Goal: Transaction & Acquisition: Purchase product/service

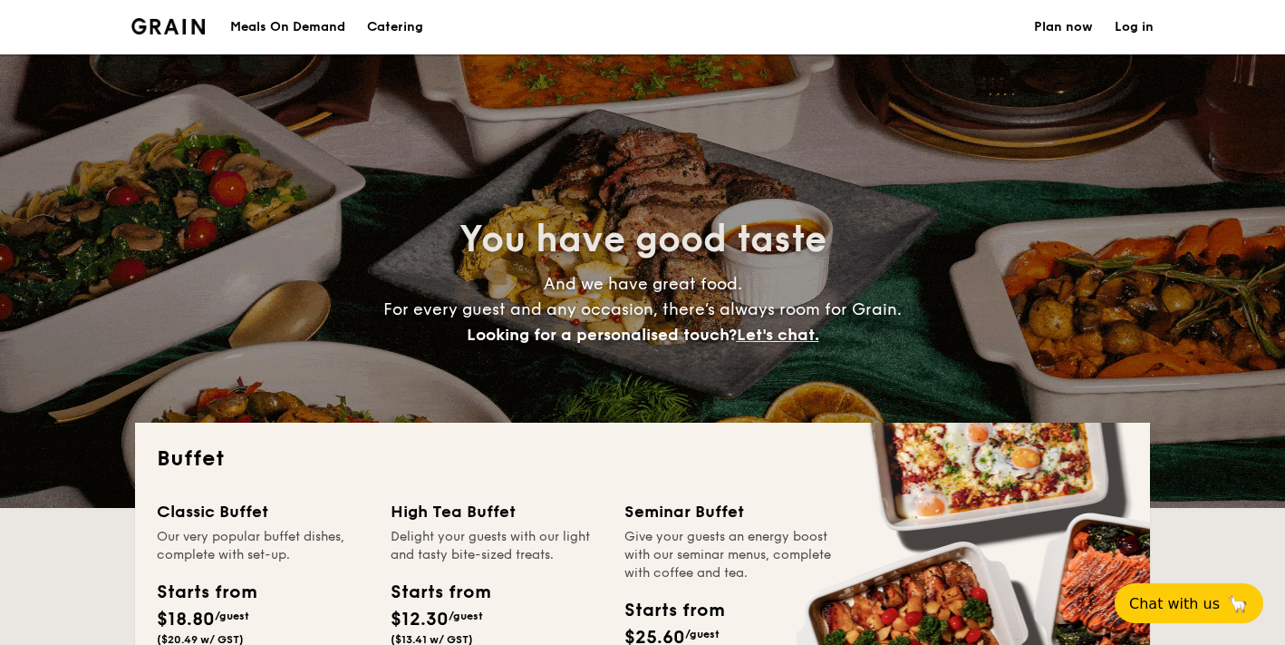
select select
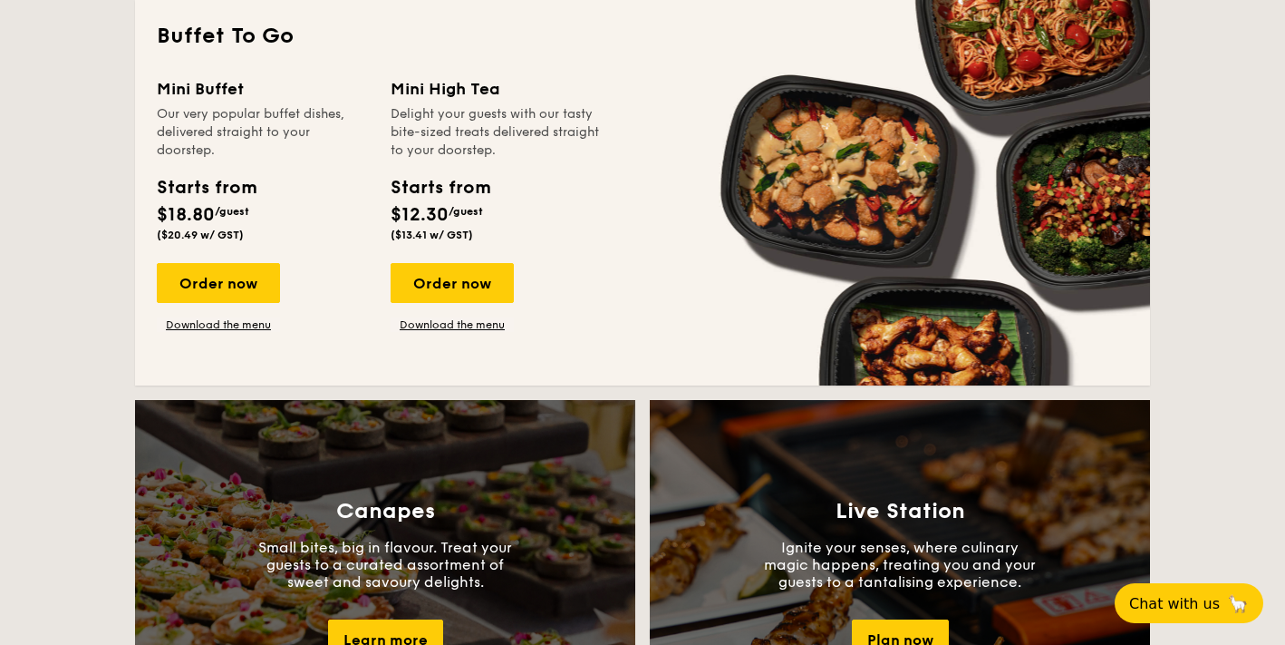
scroll to position [1279, 0]
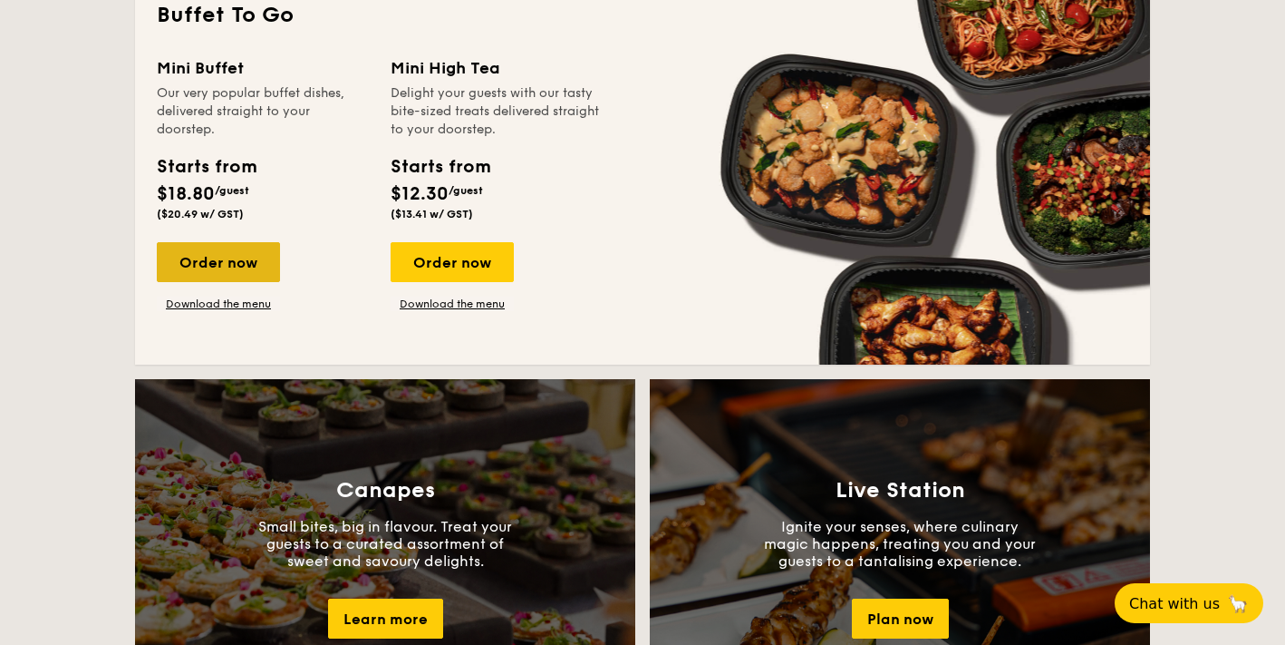
click at [211, 269] on div "Order now" at bounding box center [218, 262] width 123 height 40
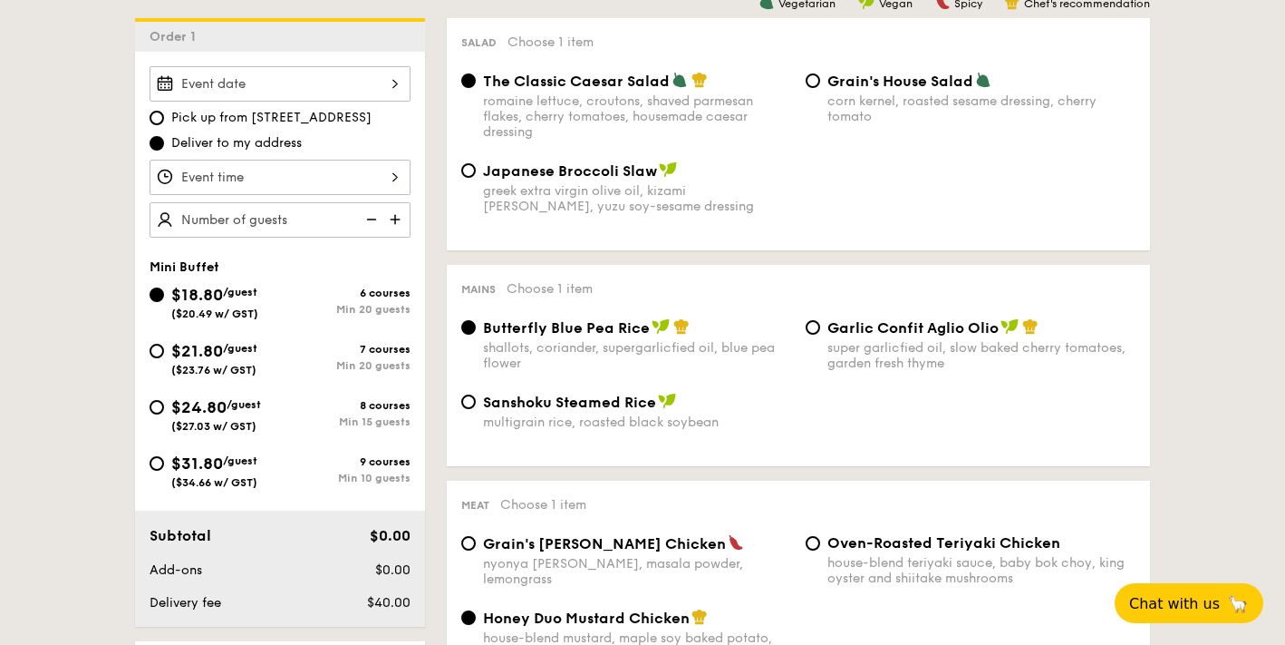
scroll to position [531, 0]
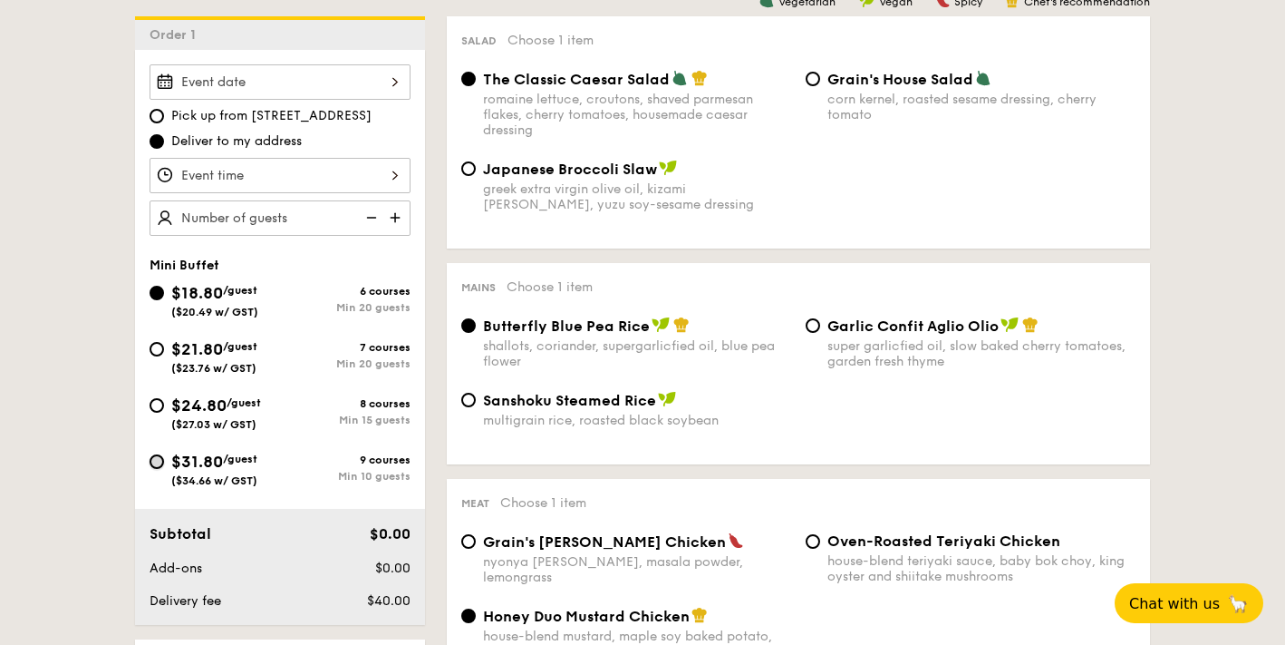
click at [159, 461] on input "$31.80 /guest ($34.66 w/ GST) 9 courses Min 10 guests" at bounding box center [157, 461] width 15 height 15
radio input "true"
radio input "false"
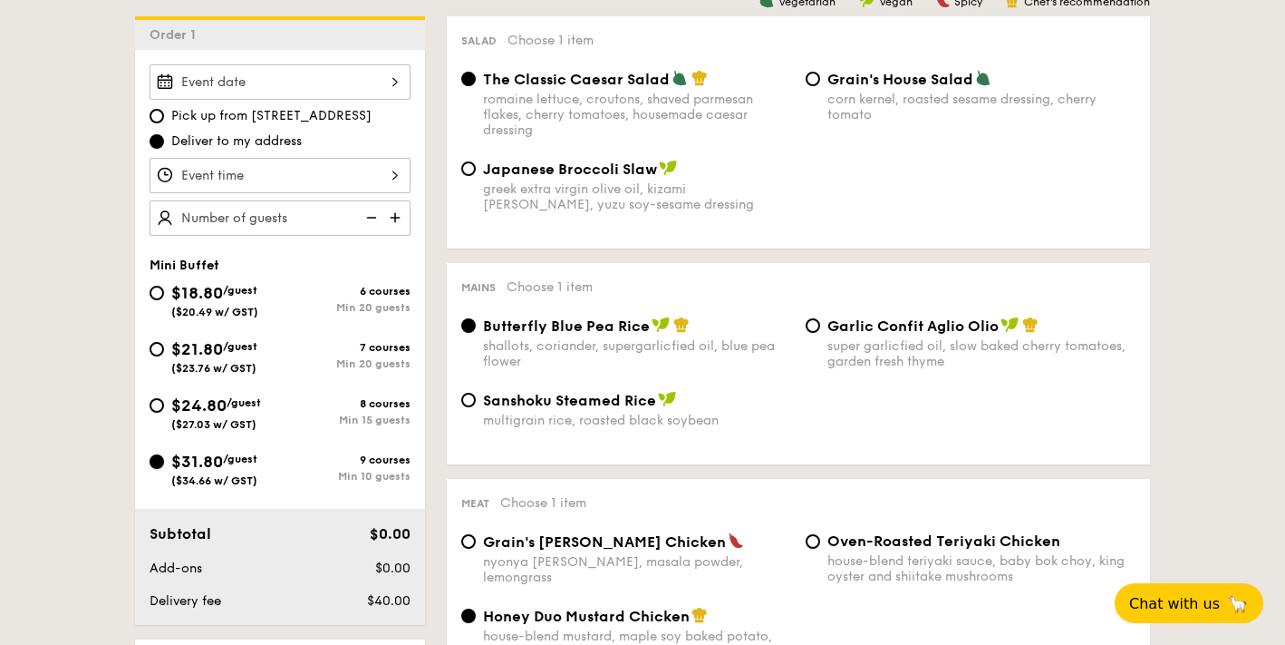
radio input "true"
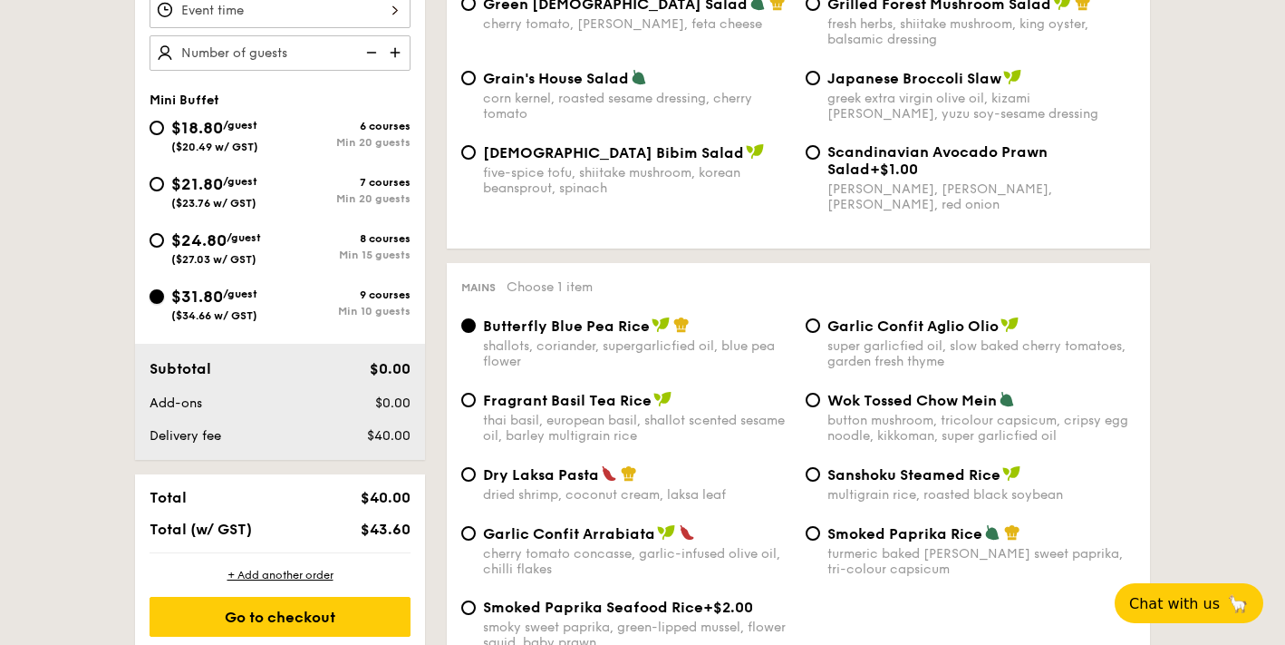
scroll to position [704, 0]
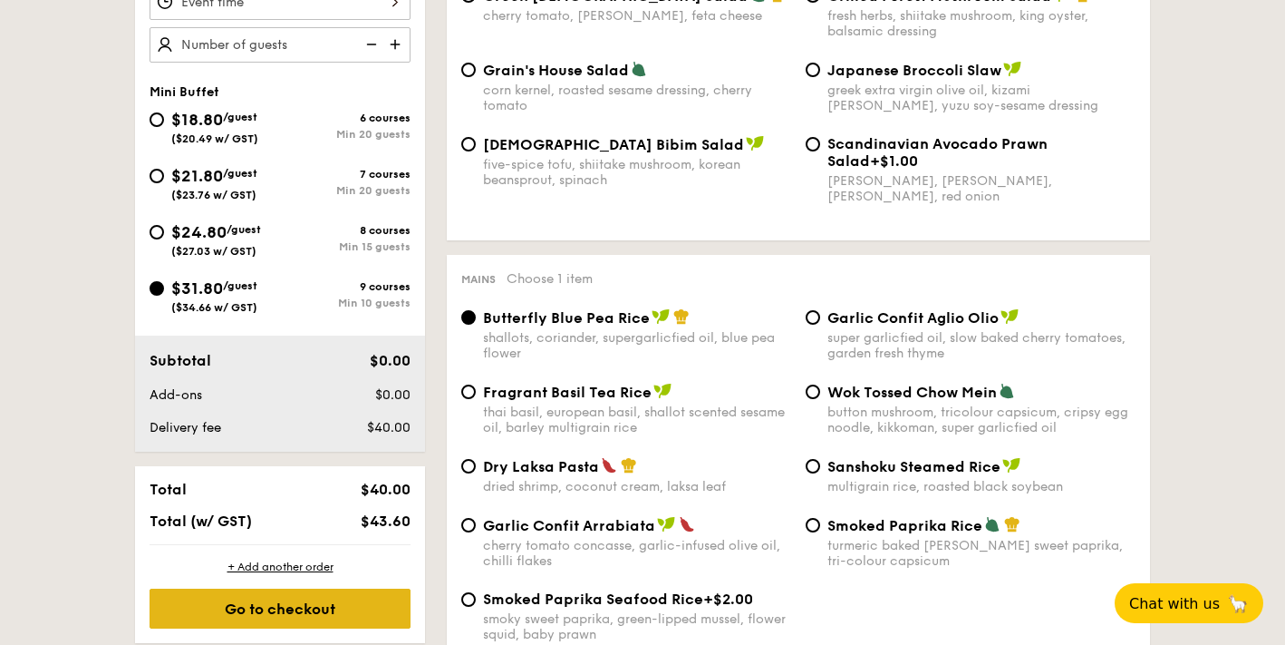
click at [317, 609] on div "Go to checkout" at bounding box center [280, 608] width 261 height 40
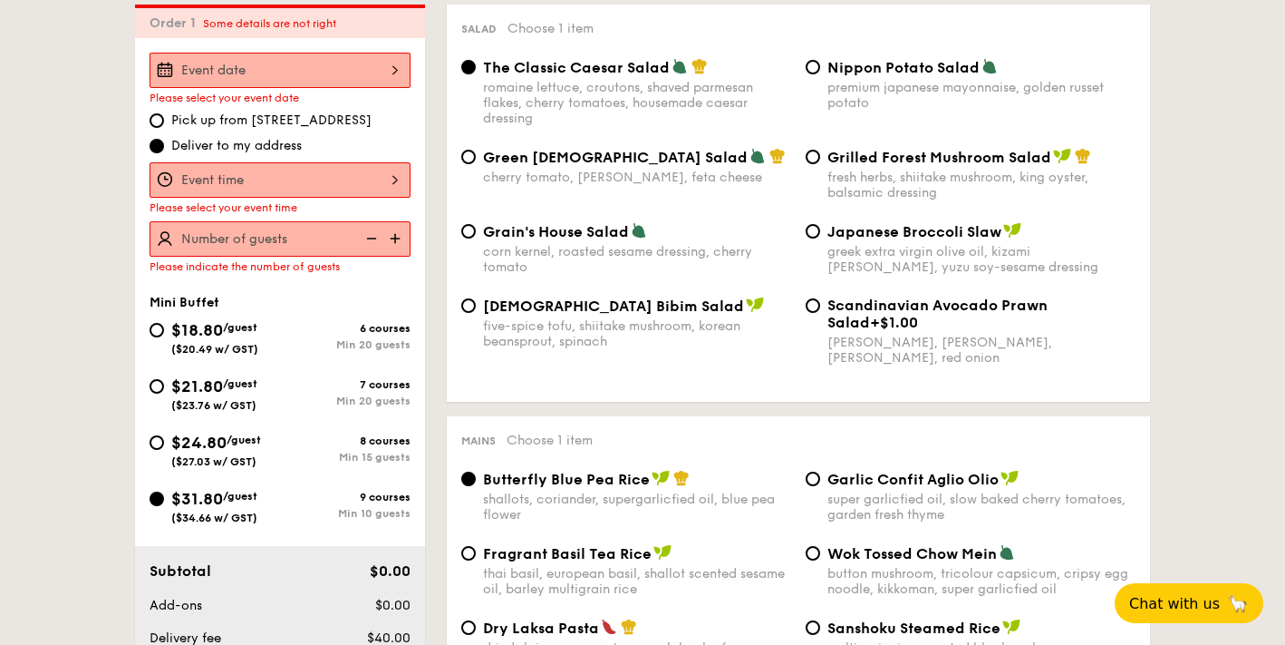
scroll to position [520, 0]
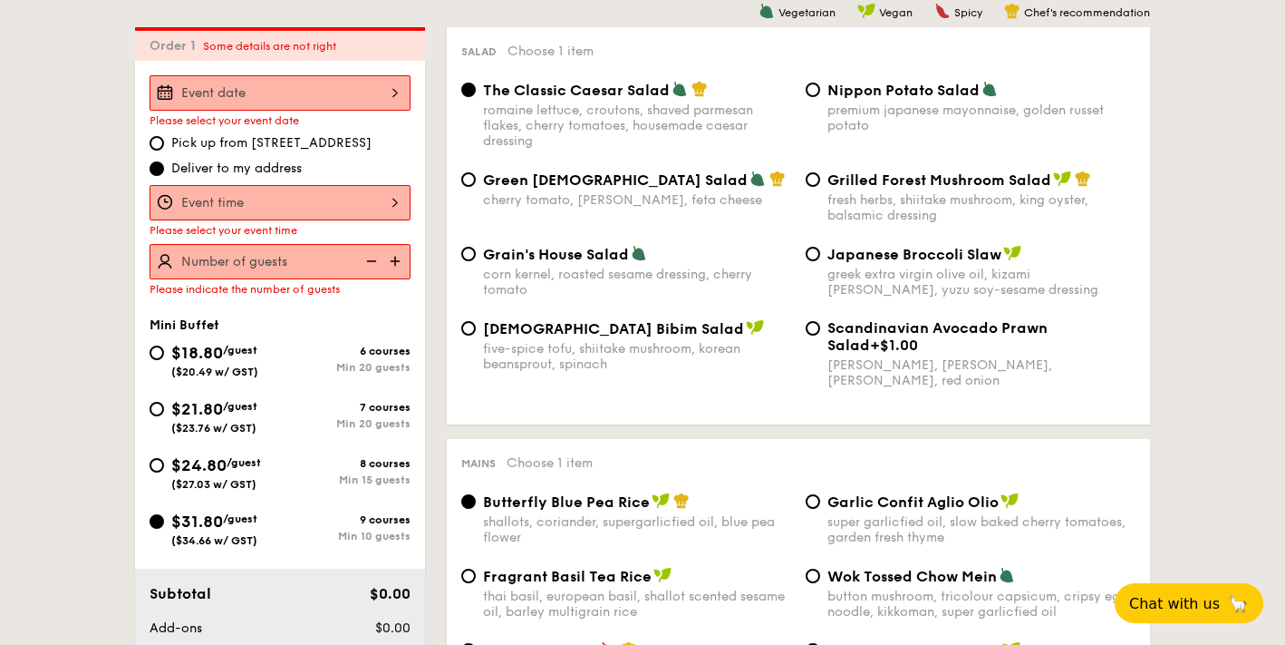
click at [327, 475] on div "Min 15 guests" at bounding box center [345, 479] width 131 height 13
click at [164, 472] on input "$24.80 /guest ($27.03 w/ GST) 8 courses Min 15 guests" at bounding box center [157, 465] width 15 height 15
radio input "true"
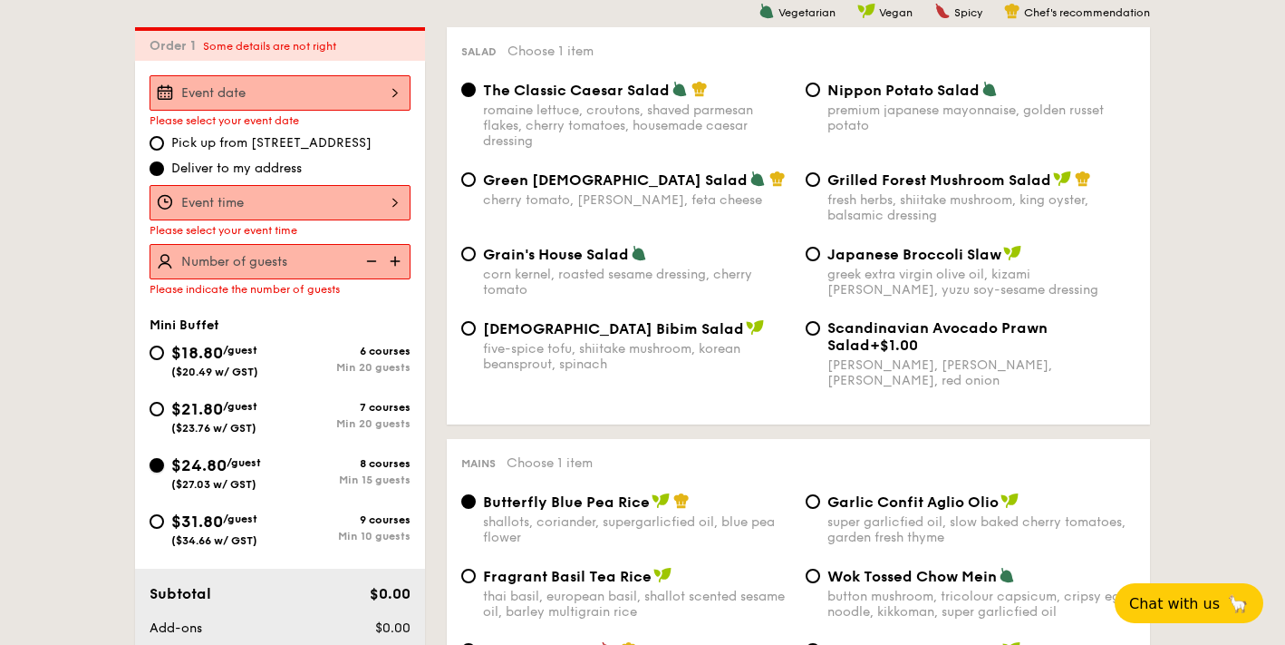
radio input "true"
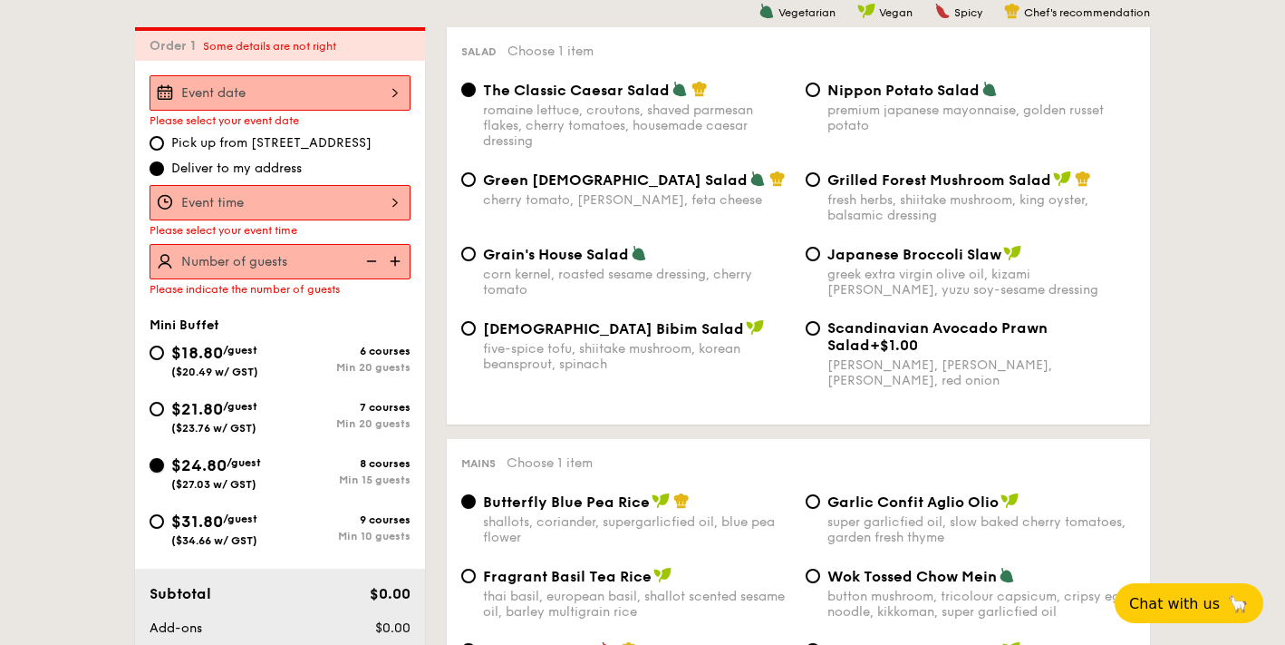
radio input "true"
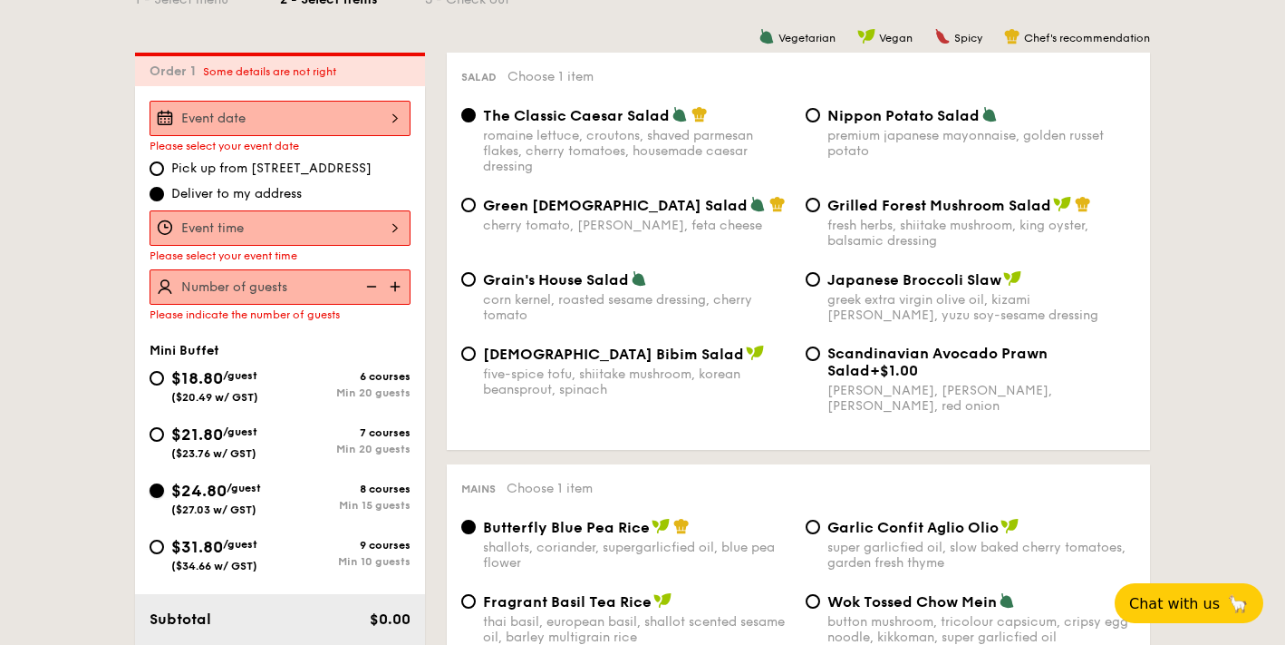
scroll to position [494, 0]
click at [384, 118] on div at bounding box center [280, 119] width 261 height 35
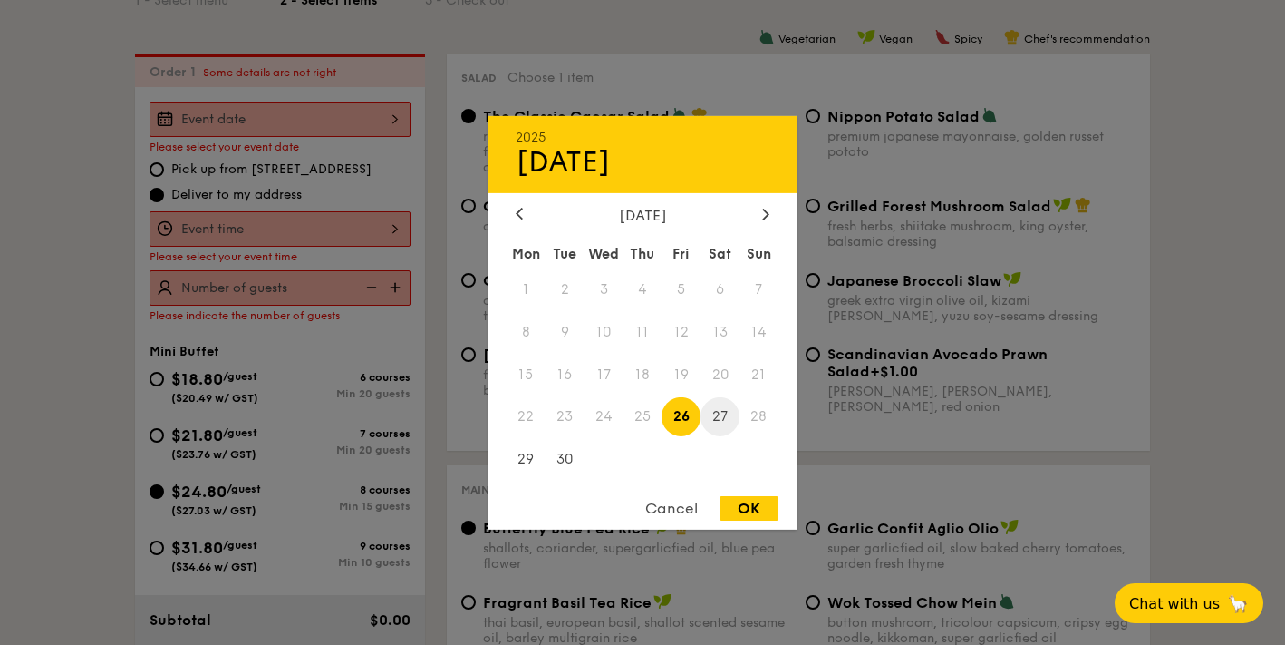
click at [722, 418] on span "27" at bounding box center [720, 416] width 39 height 39
click at [746, 509] on div "OK" at bounding box center [749, 508] width 59 height 24
type input "Sep 27, 2025"
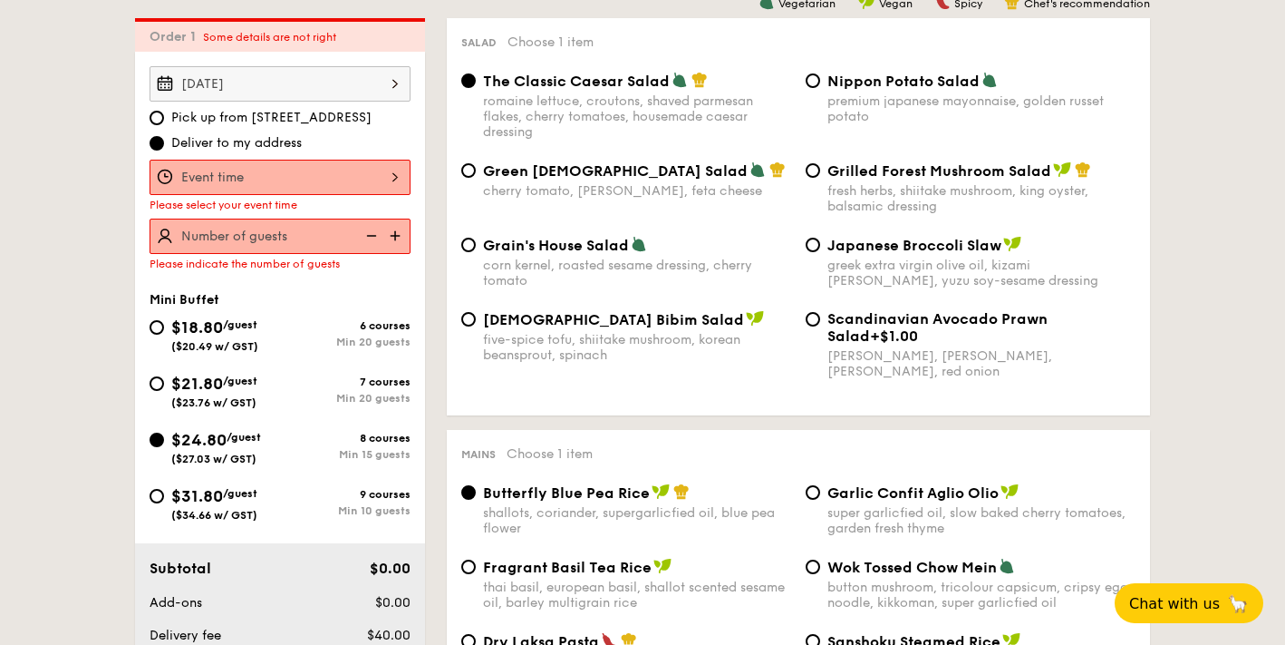
scroll to position [531, 0]
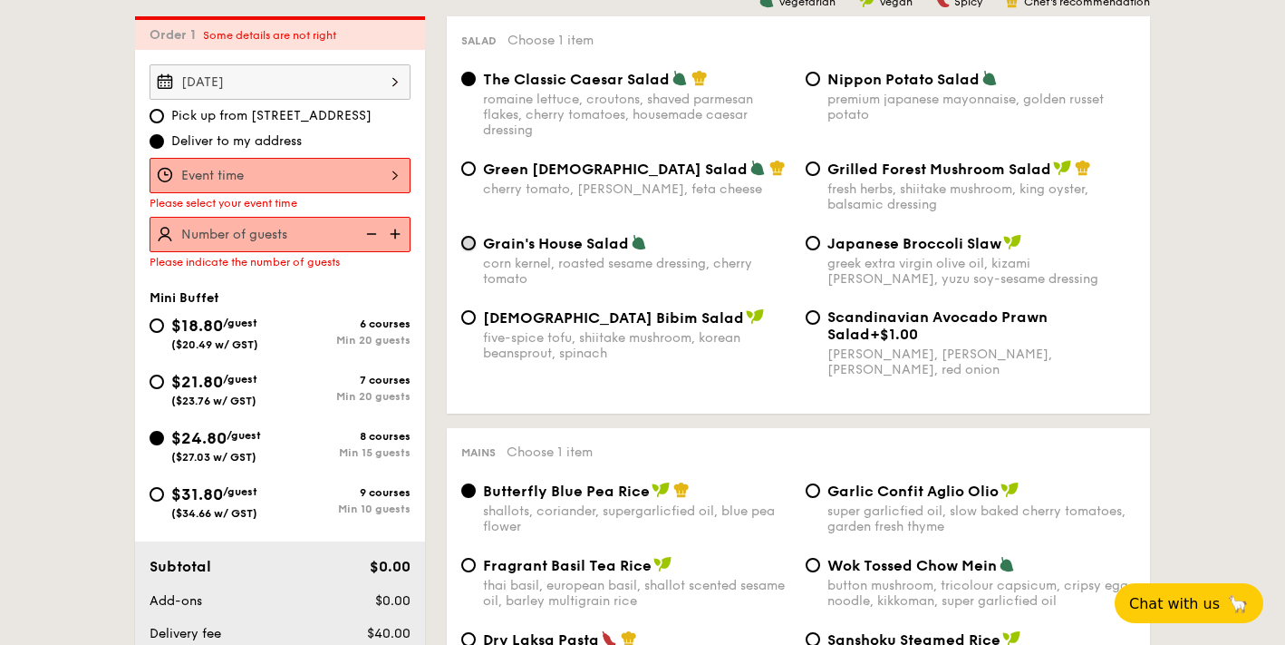
click at [470, 246] on input "Grain's House Salad corn kernel, roasted sesame dressing, cherry tomato" at bounding box center [468, 243] width 15 height 15
radio input "true"
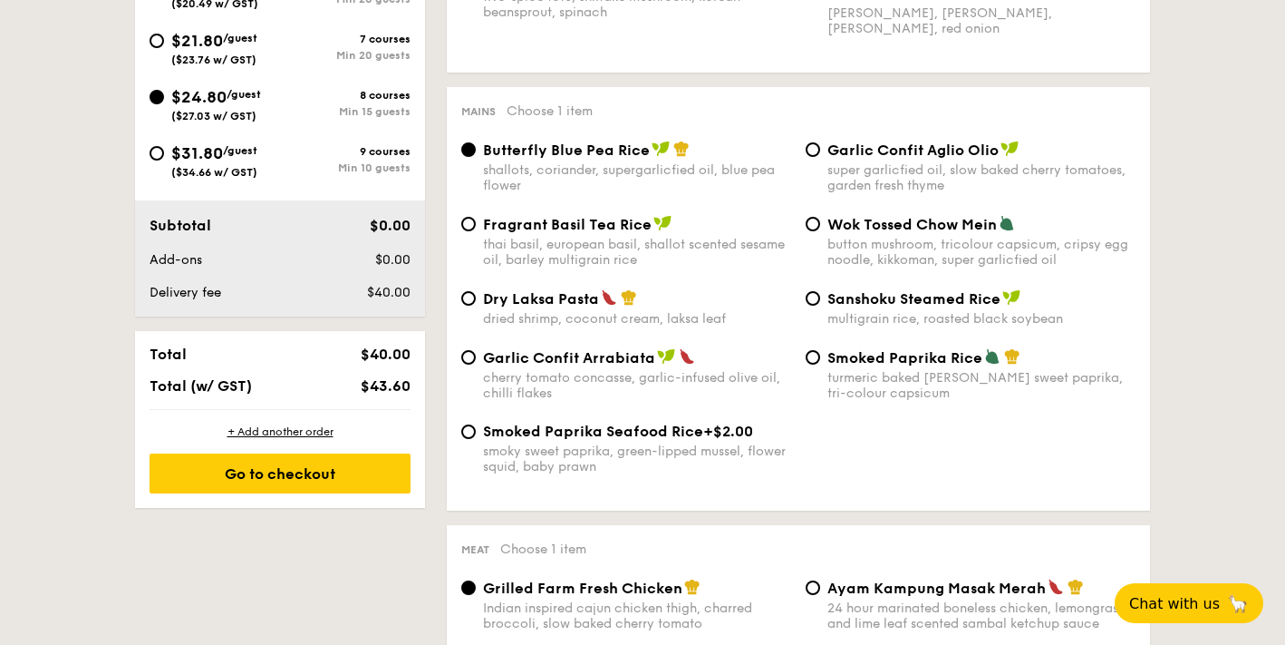
scroll to position [873, 0]
click at [475, 232] on div "Fragrant Basil Tea Rice thai basil, european basil, shallot scented sesame oil,…" at bounding box center [626, 240] width 344 height 53
click at [474, 224] on input "Fragrant Basil Tea Rice thai basil, european basil, shallot scented sesame oil,…" at bounding box center [468, 223] width 15 height 15
radio input "true"
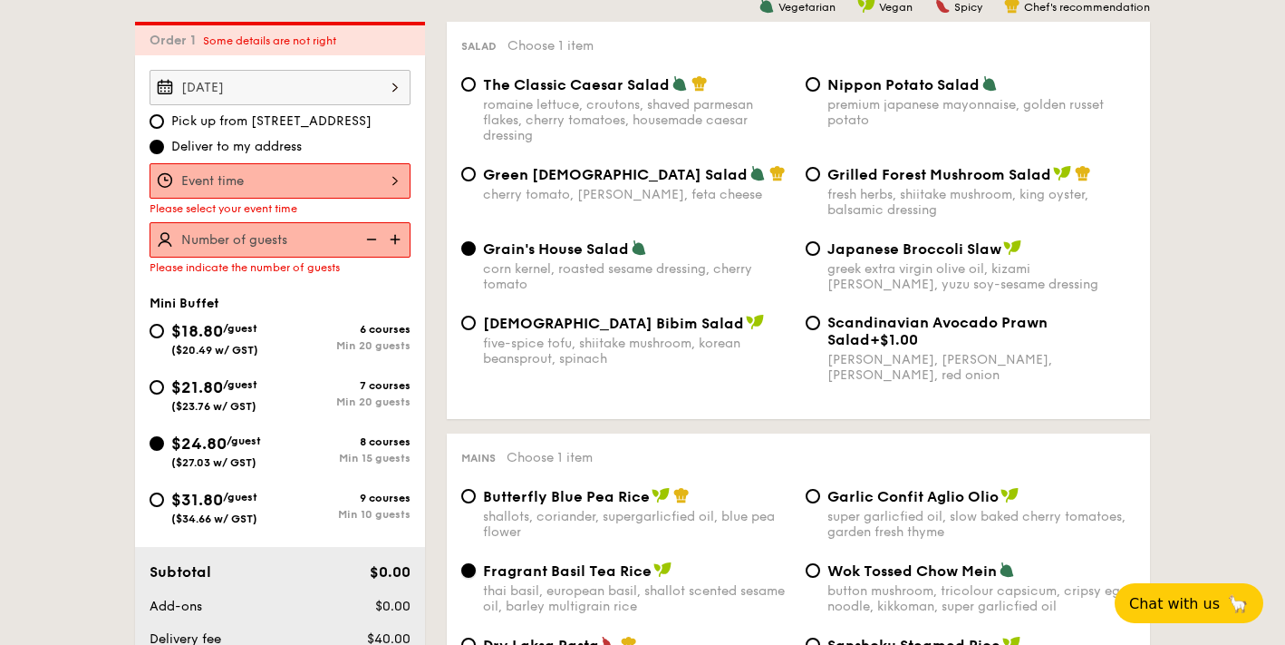
scroll to position [525, 0]
click at [386, 178] on div "12 1 2 3 4 5 6 7 8 9 10 11 00 15 30 45 am pm Cancel OK" at bounding box center [280, 181] width 261 height 35
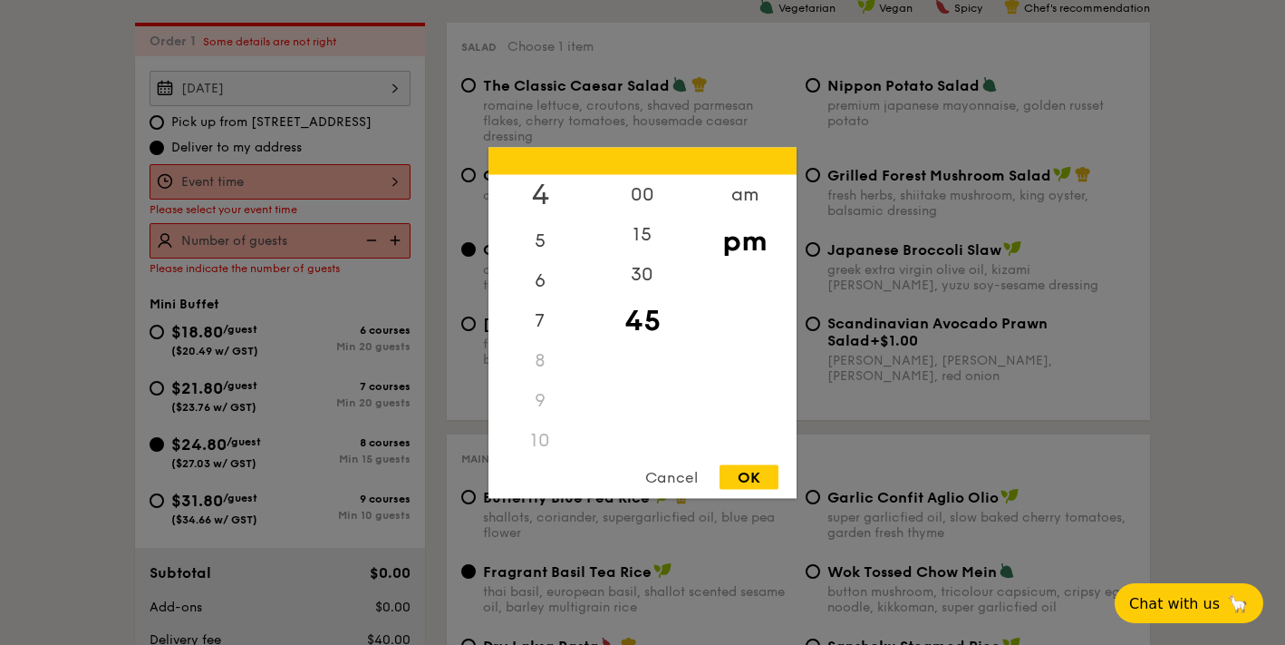
scroll to position [177, 0]
click at [538, 274] on div "6" at bounding box center [540, 275] width 102 height 53
click at [643, 276] on div "30" at bounding box center [642, 280] width 102 height 53
click at [744, 478] on div "OK" at bounding box center [749, 476] width 59 height 24
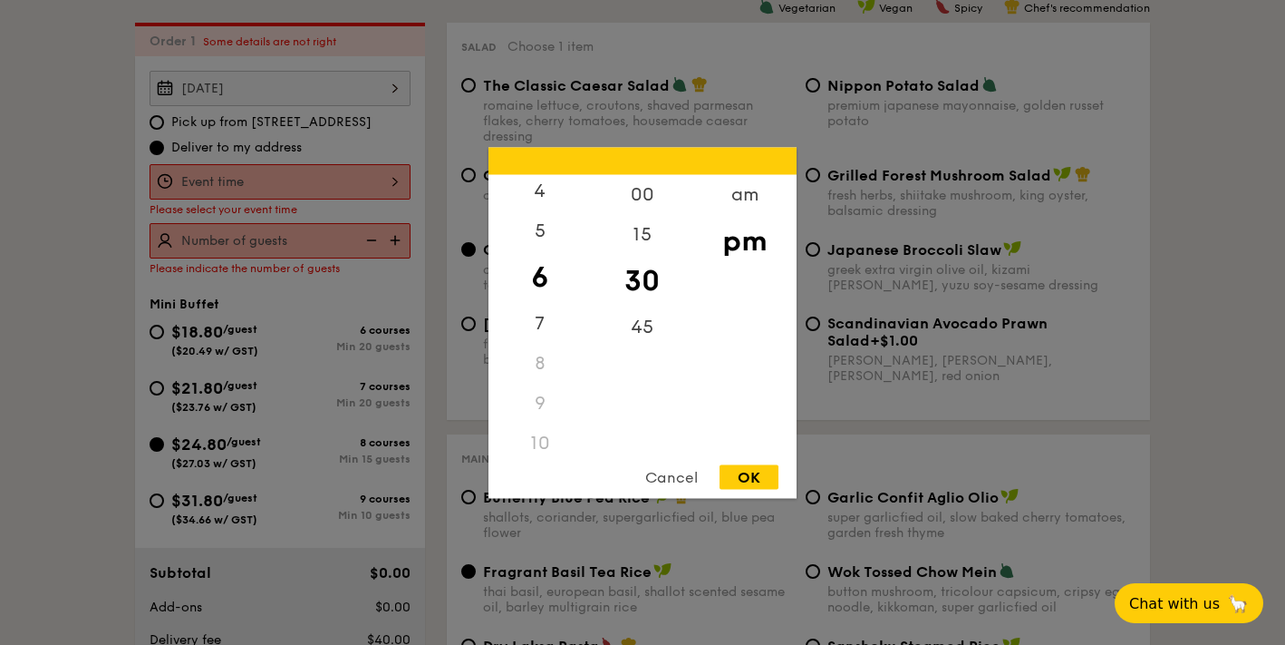
type input "6:30PM"
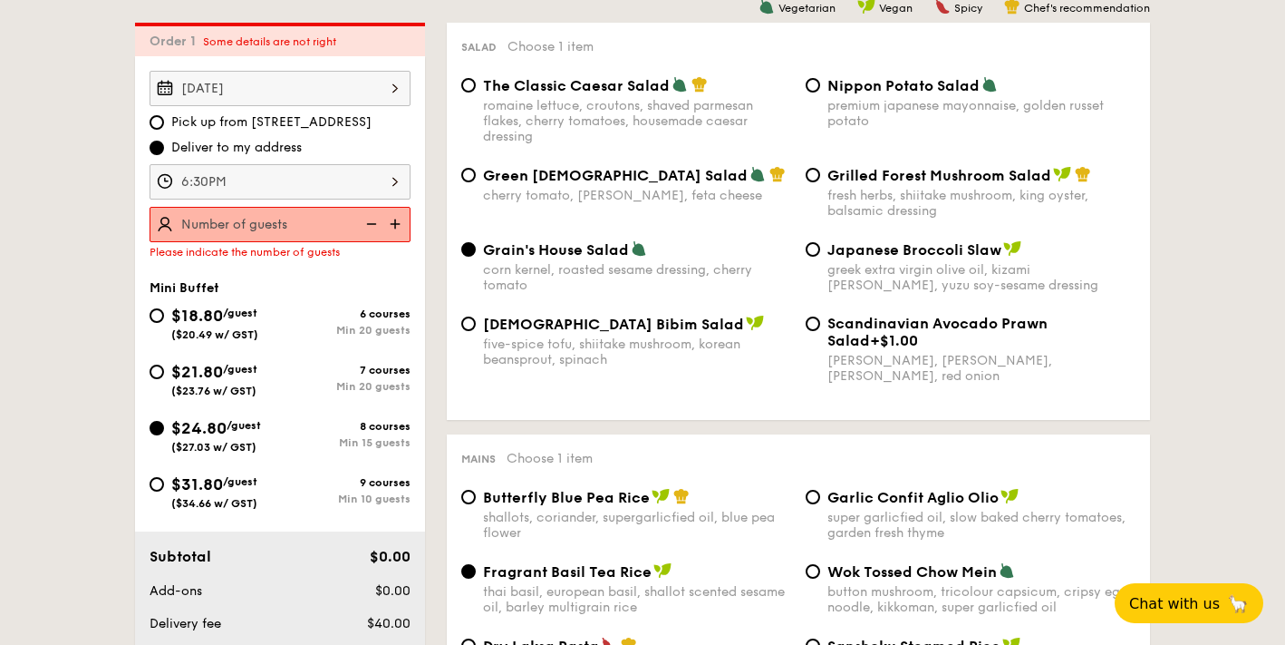
click at [393, 223] on img at bounding box center [396, 224] width 27 height 34
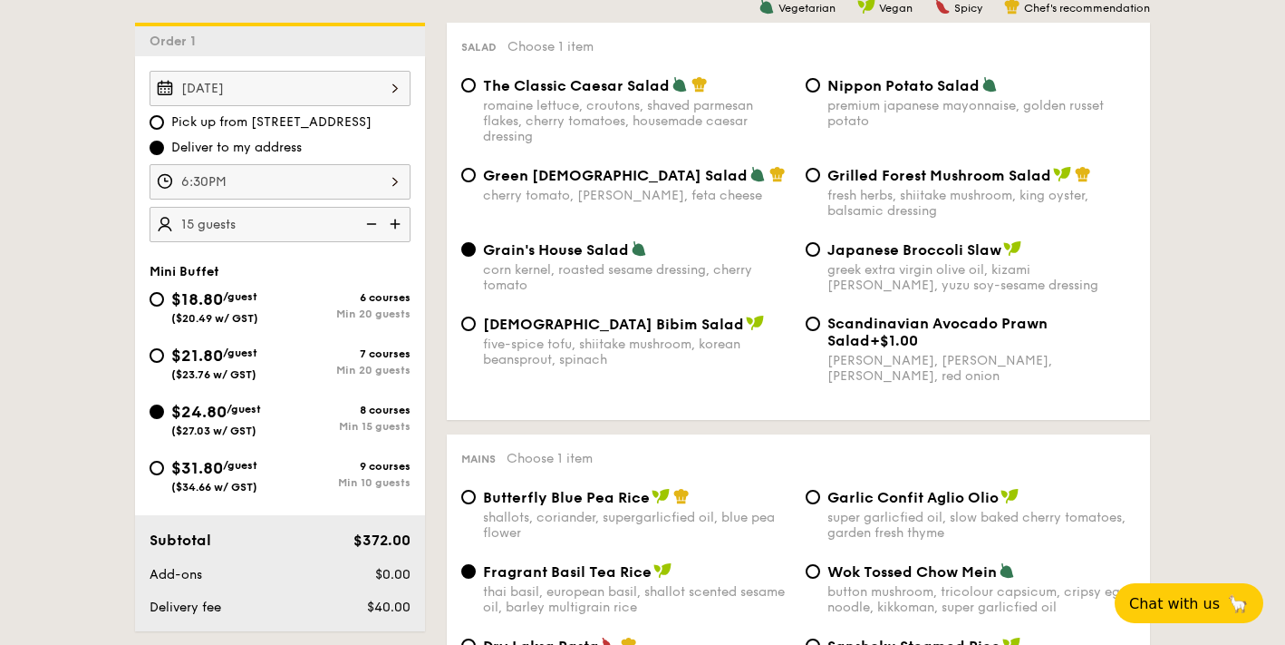
click at [393, 223] on img at bounding box center [396, 224] width 27 height 34
click at [379, 225] on img at bounding box center [369, 224] width 27 height 34
click at [377, 225] on img at bounding box center [369, 224] width 27 height 34
type input "15 guests"
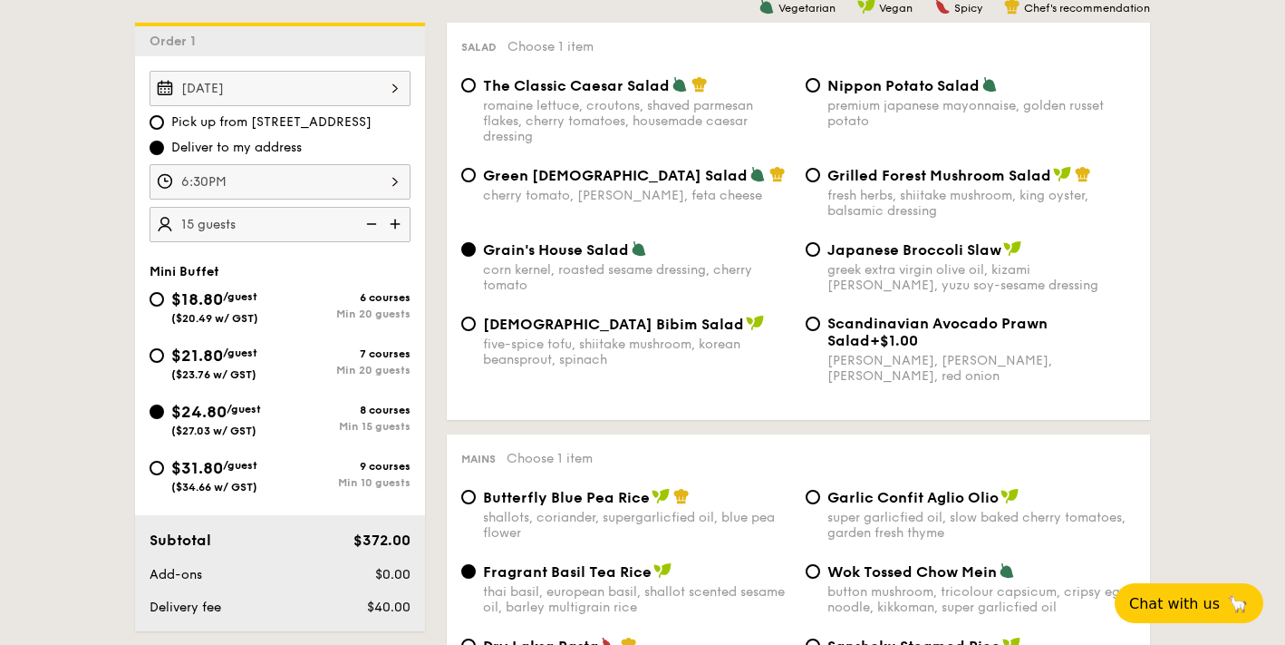
click at [376, 225] on img at bounding box center [369, 224] width 27 height 34
click at [369, 223] on img at bounding box center [369, 224] width 27 height 34
click at [373, 223] on img at bounding box center [369, 224] width 27 height 34
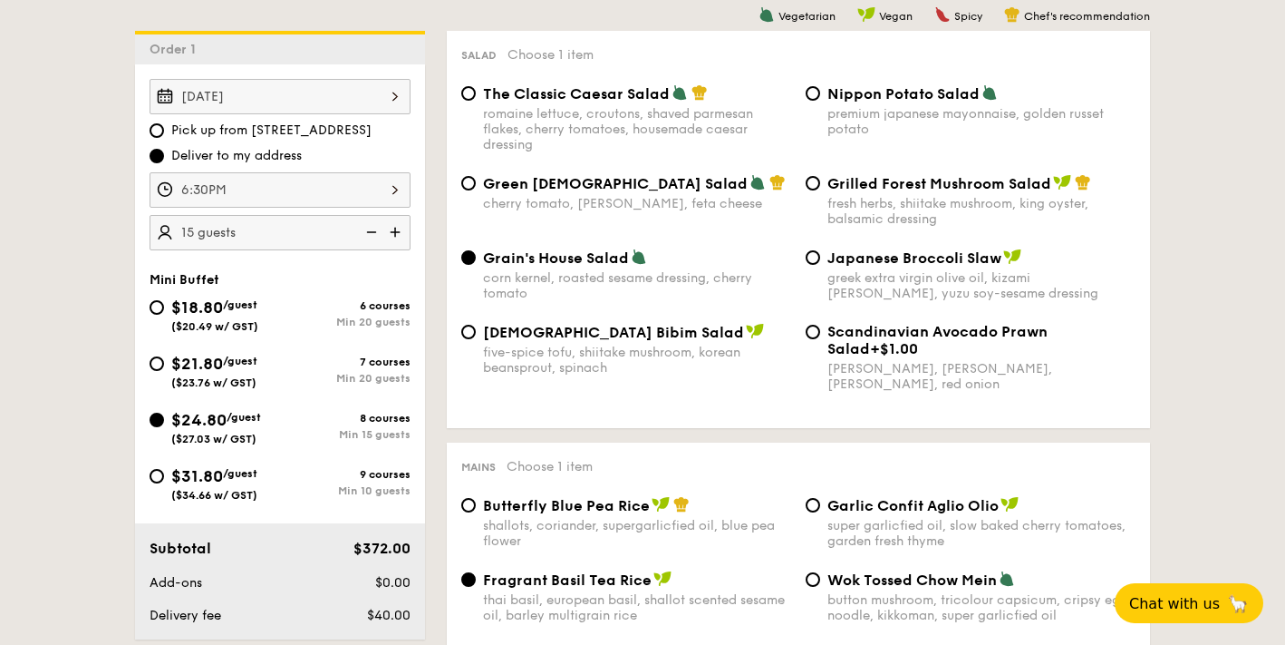
scroll to position [518, 0]
click at [153, 474] on input "$31.80 /guest ($34.66 w/ GST) 9 courses Min 10 guests" at bounding box center [157, 475] width 15 height 15
radio input "true"
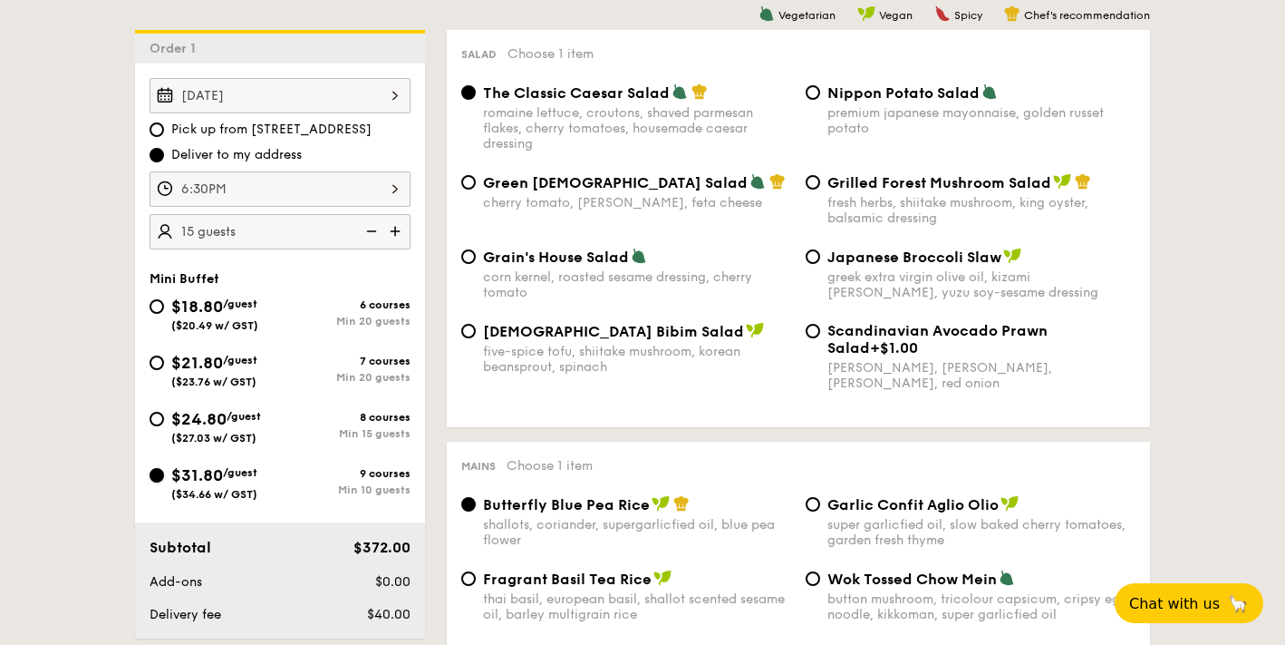
radio input "true"
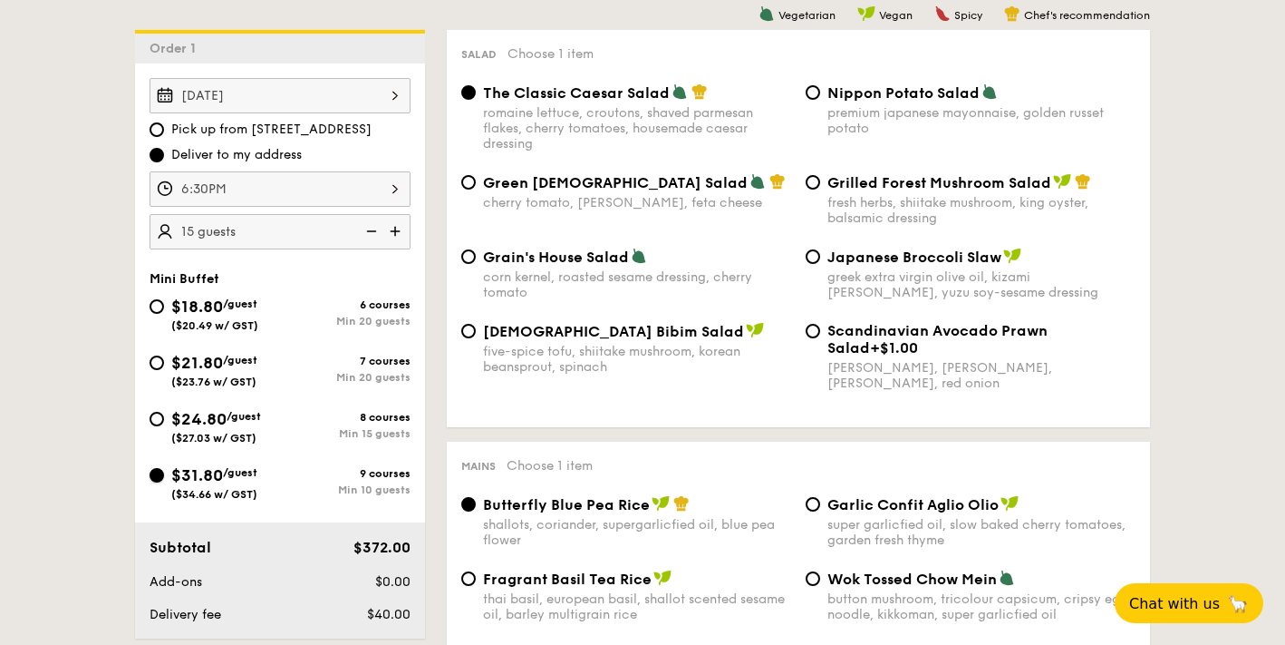
radio input "true"
click at [367, 230] on img at bounding box center [369, 231] width 27 height 34
type input "10 guests"
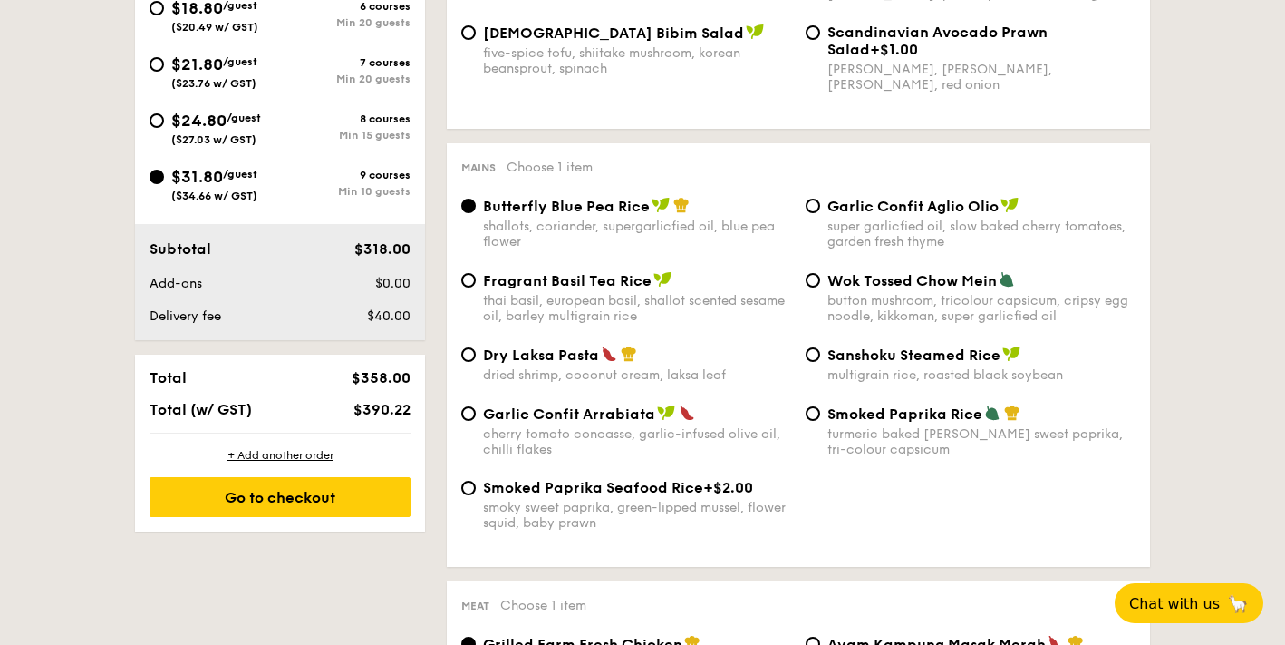
scroll to position [820, 0]
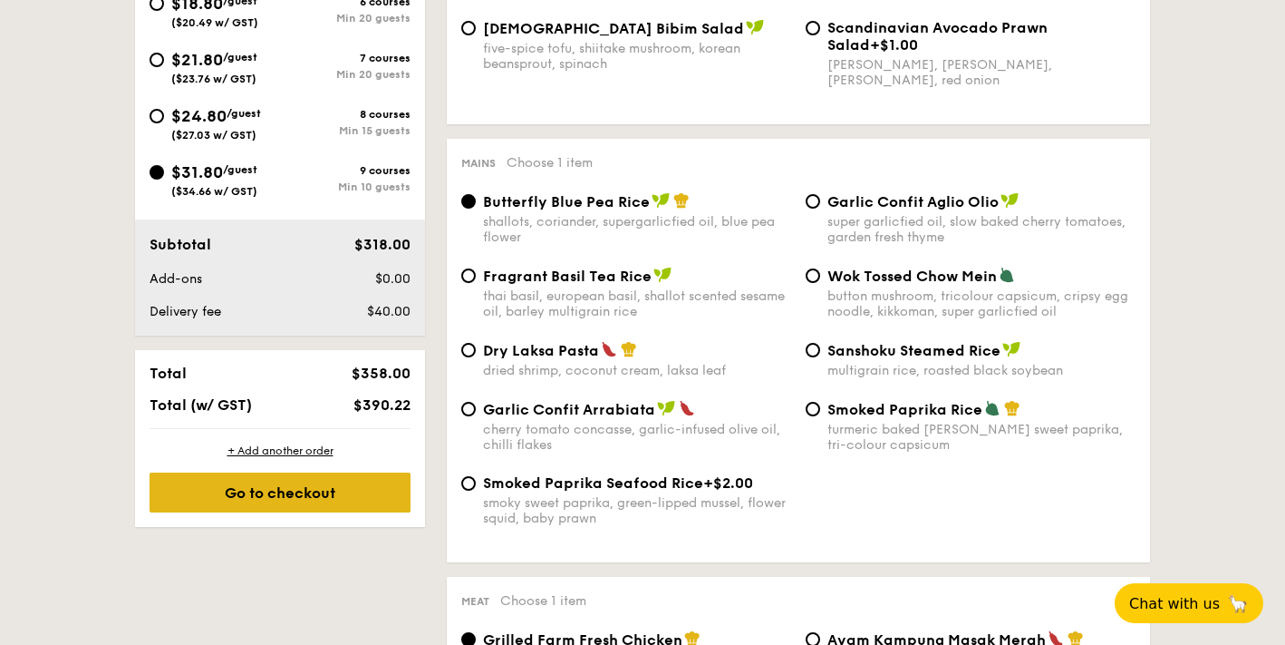
click at [294, 496] on div "Go to checkout" at bounding box center [280, 492] width 261 height 40
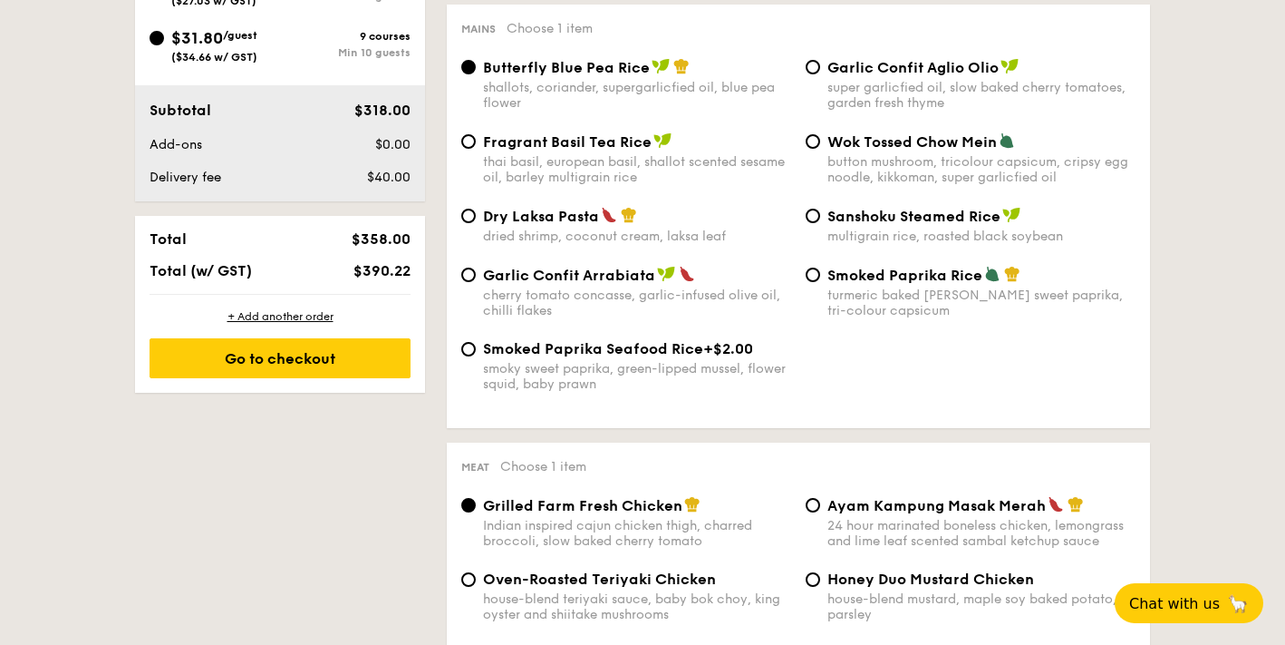
scroll to position [969, 0]
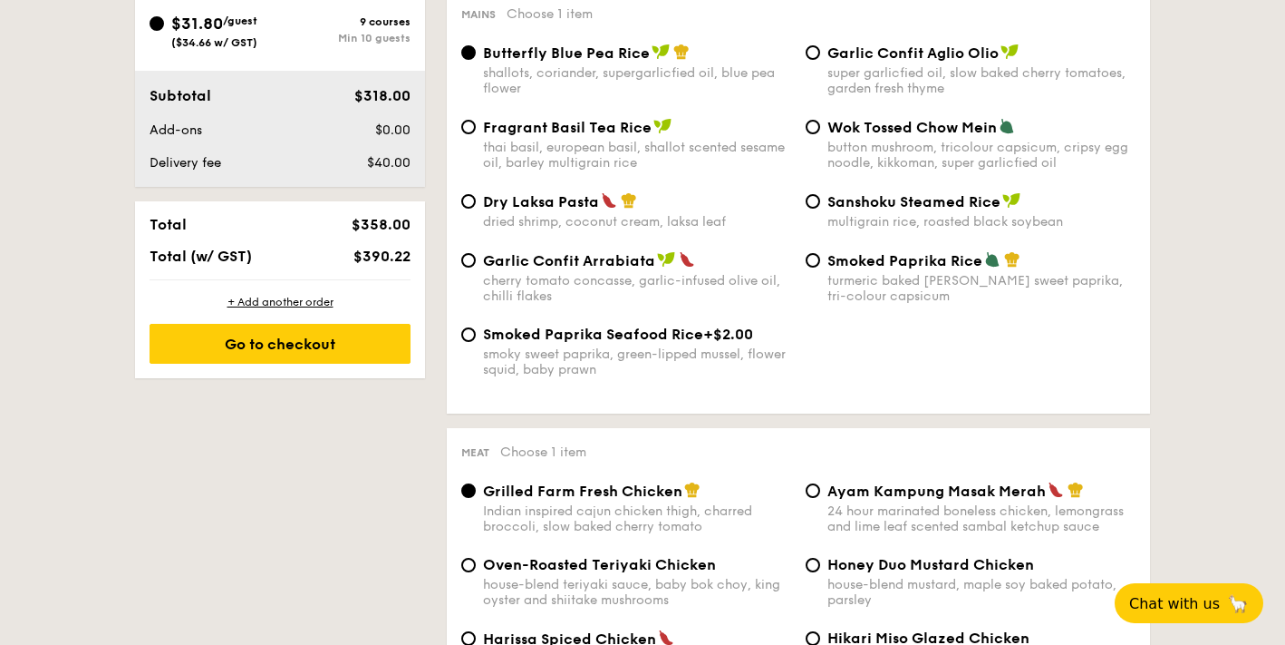
click at [472, 342] on input "Smoked Paprika Seafood Rice +$2.00 smoky sweet paprika, green-lipped mussel, fl…" at bounding box center [468, 334] width 15 height 15
radio input "true"
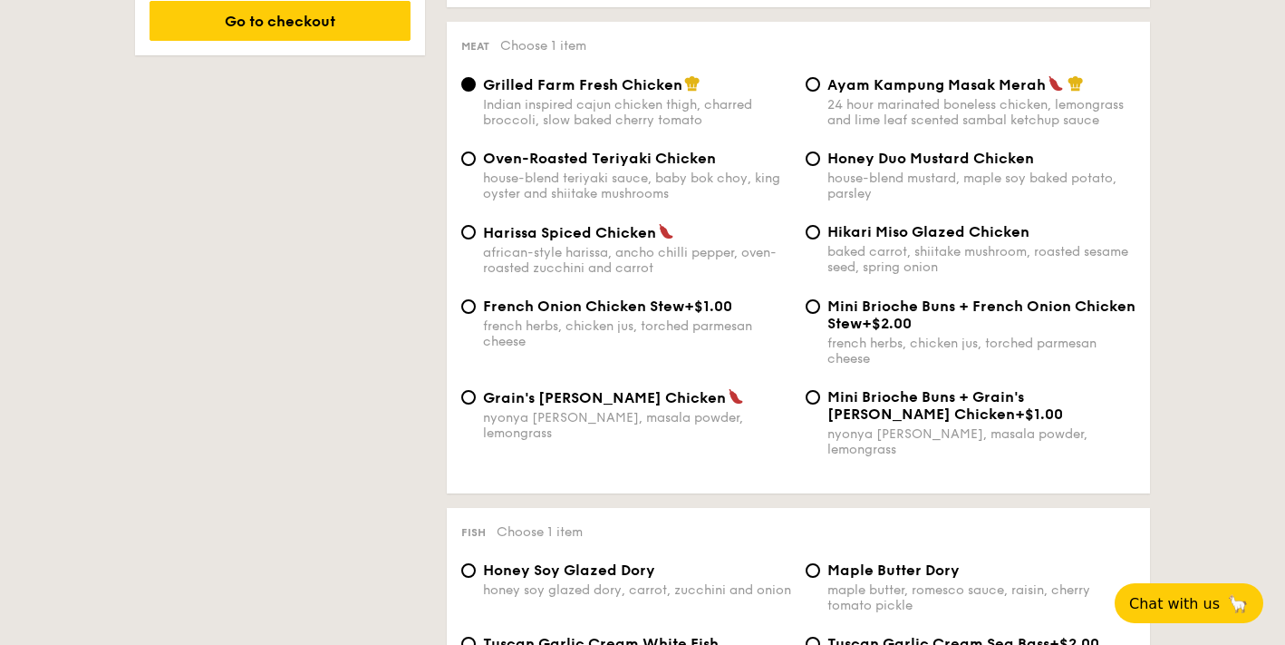
scroll to position [1378, 0]
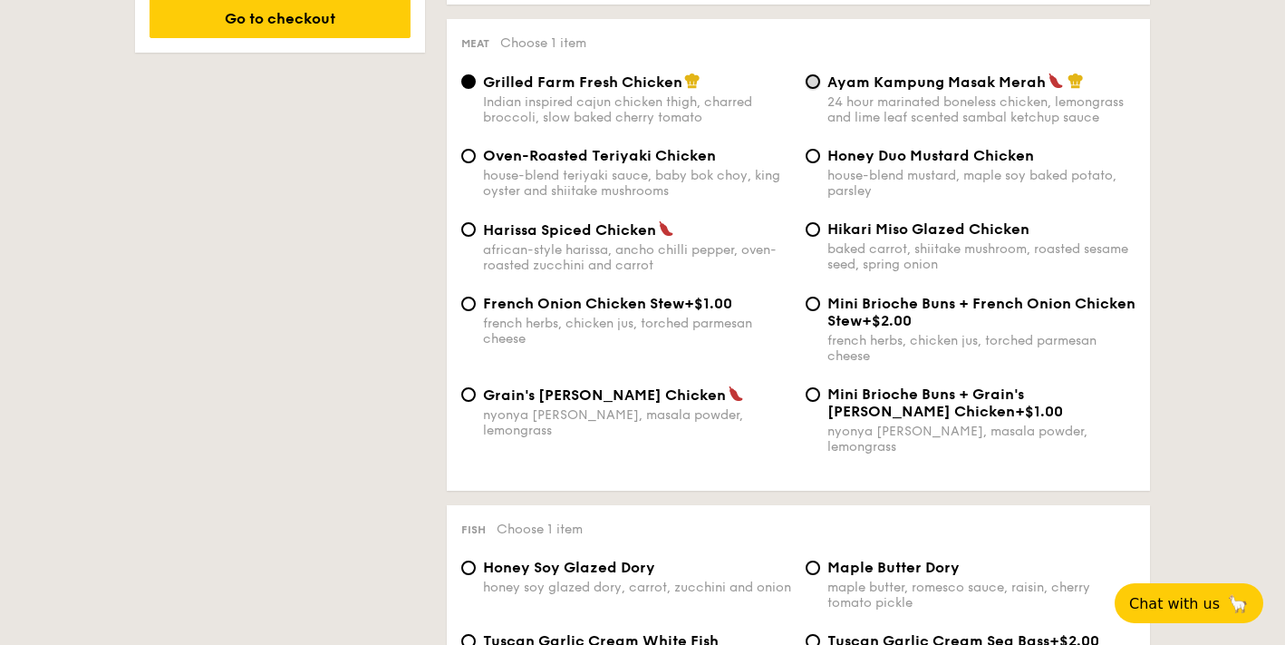
click at [815, 89] on input "Ayam Kampung Masak Merah 24 hour marinated boneless chicken, lemongrass and lim…" at bounding box center [813, 81] width 15 height 15
radio input "true"
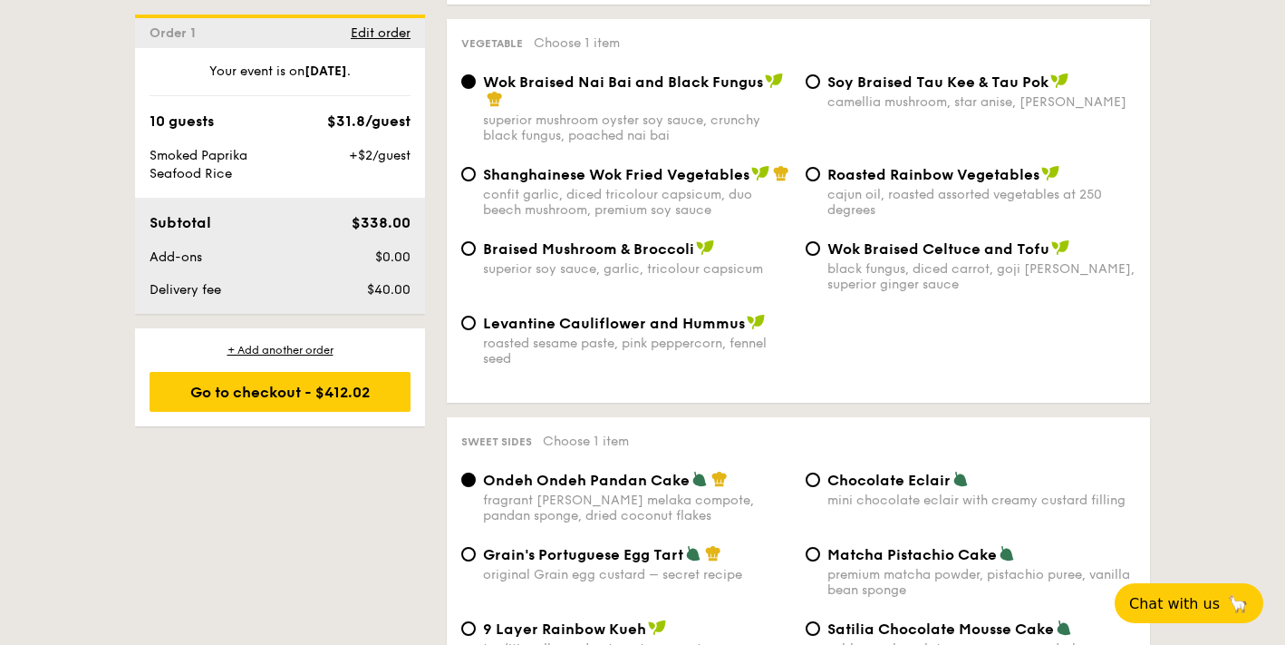
scroll to position [2375, 0]
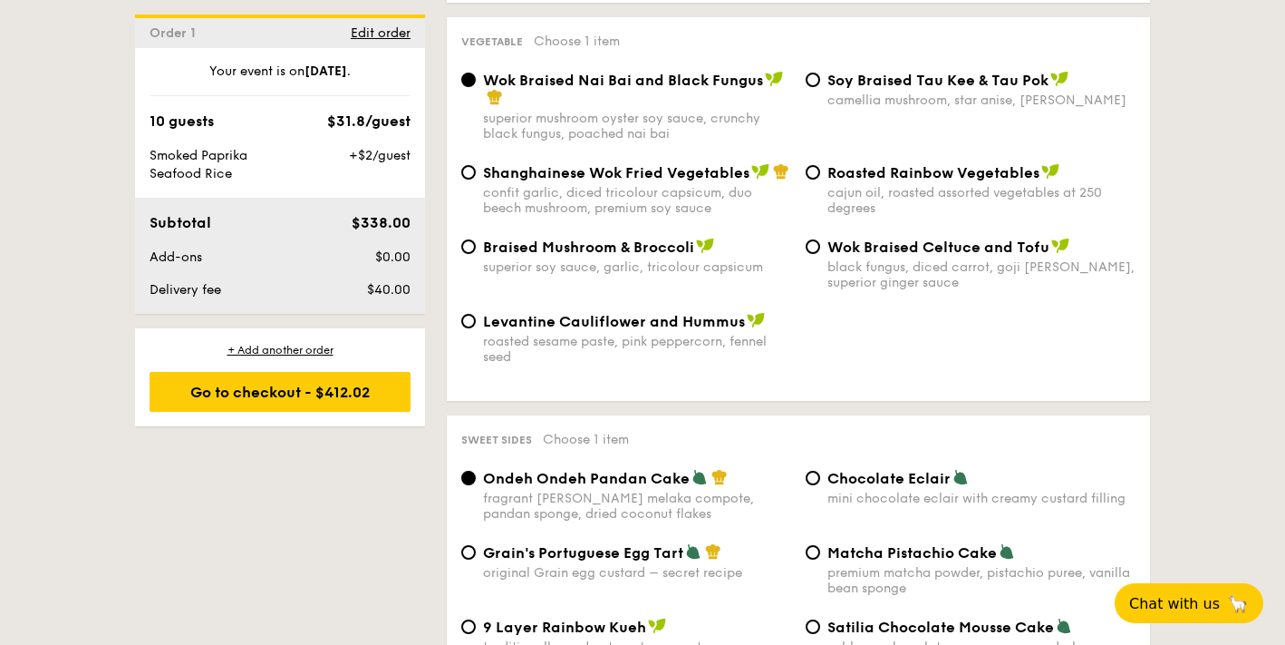
click at [476, 237] on div "Braised Mushroom & Broccoli superior soy sauce, garlic, tricolour capsicum" at bounding box center [626, 255] width 344 height 37
click at [471, 239] on input "Braised Mushroom & Broccoli superior soy sauce, garlic, tricolour capsicum" at bounding box center [468, 246] width 15 height 15
radio input "true"
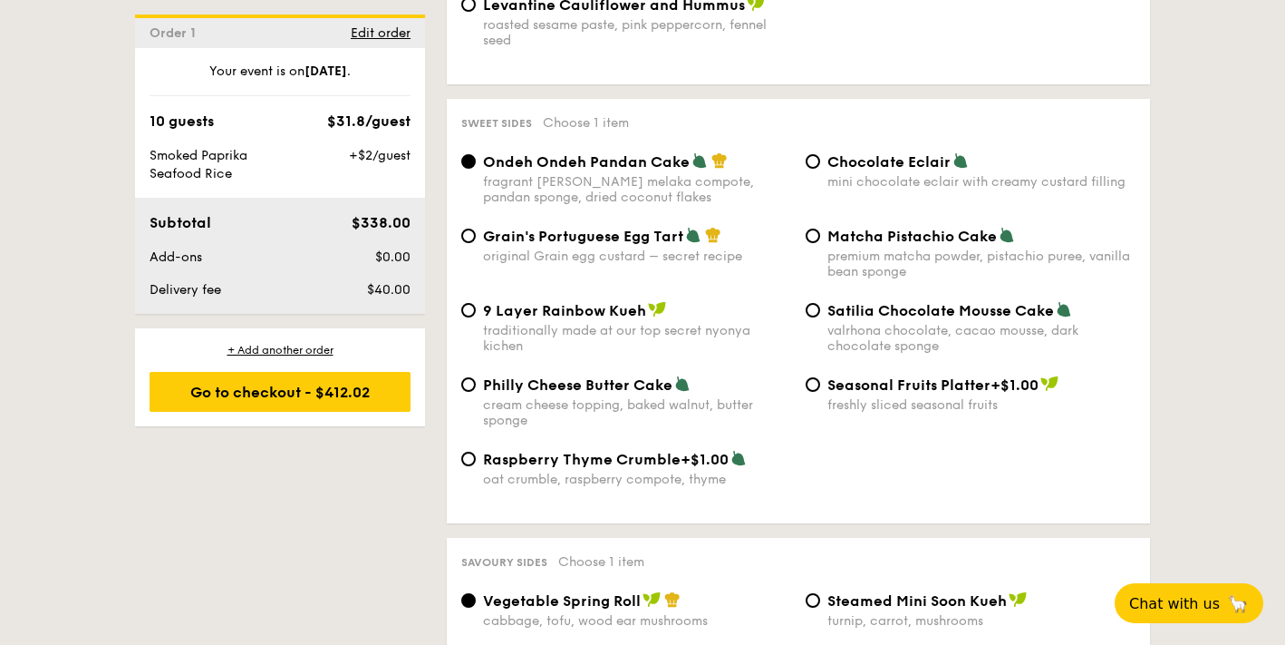
scroll to position [2692, 0]
click at [469, 228] on input "Grain's Portuguese Egg Tart original Grain egg custard – secret recipe" at bounding box center [468, 235] width 15 height 15
radio input "true"
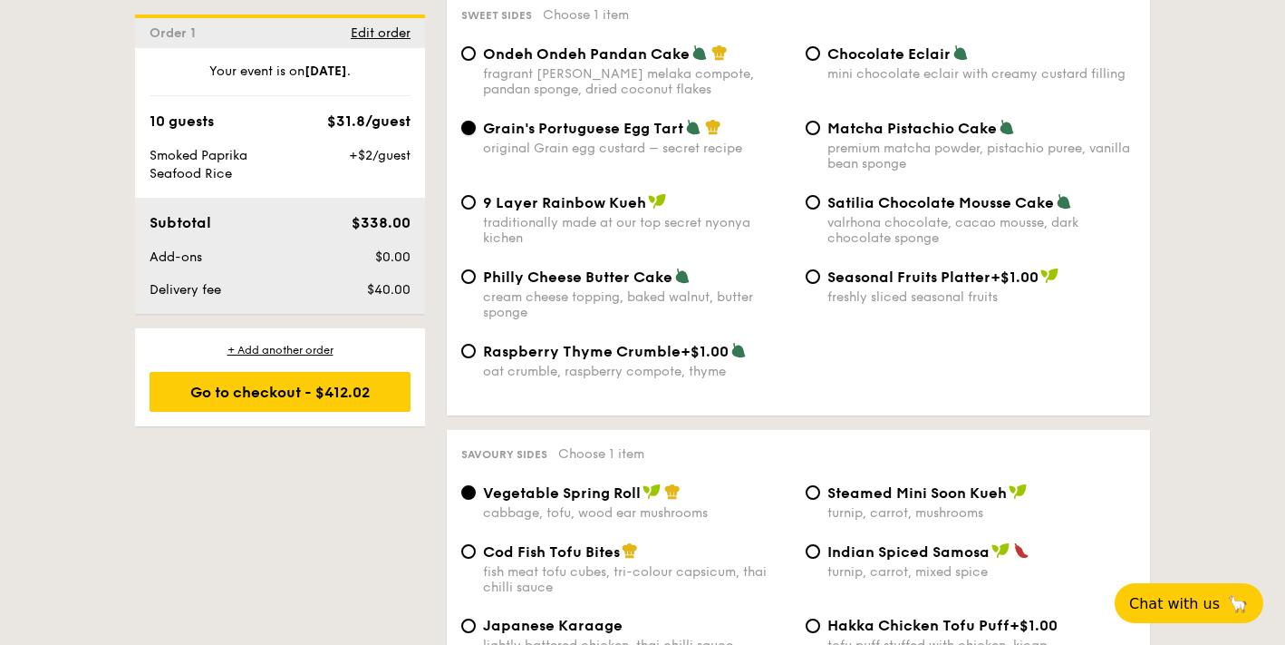
scroll to position [2788, 0]
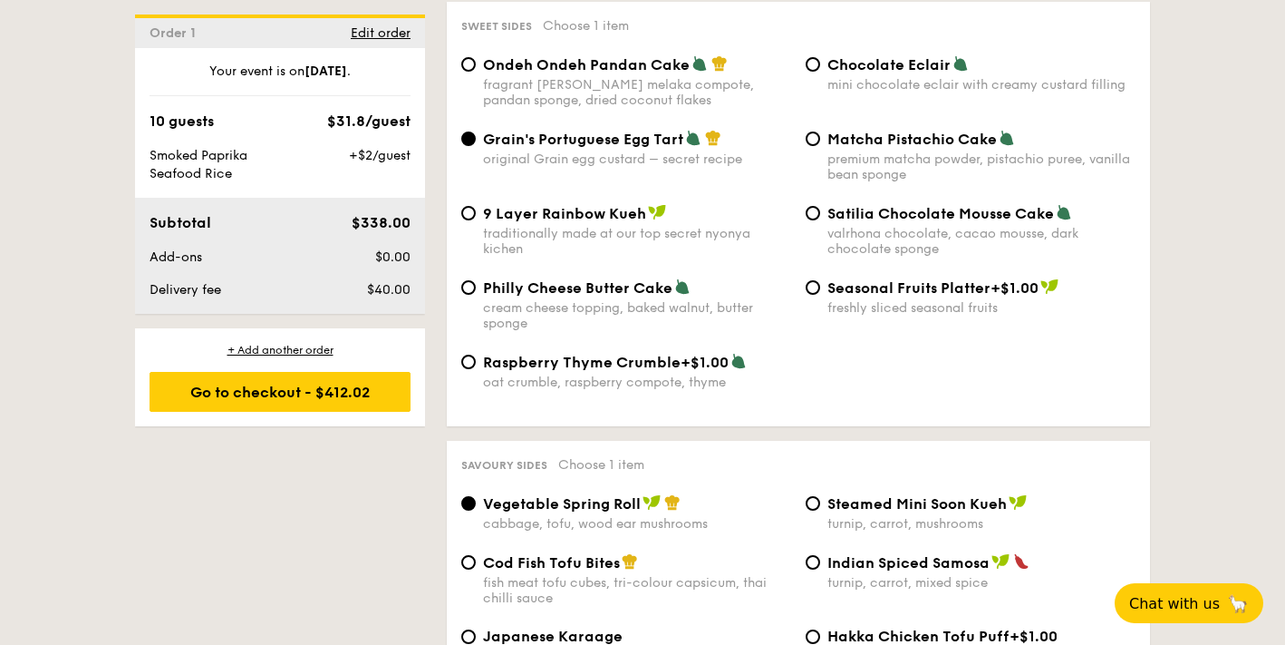
click at [820, 130] on div "Matcha Pistachio Cake premium matcha powder, pistachio puree, vanilla bean spon…" at bounding box center [971, 156] width 344 height 53
click at [811, 131] on input "Matcha Pistachio Cake premium matcha powder, pistachio puree, vanilla bean spon…" at bounding box center [813, 138] width 15 height 15
radio input "true"
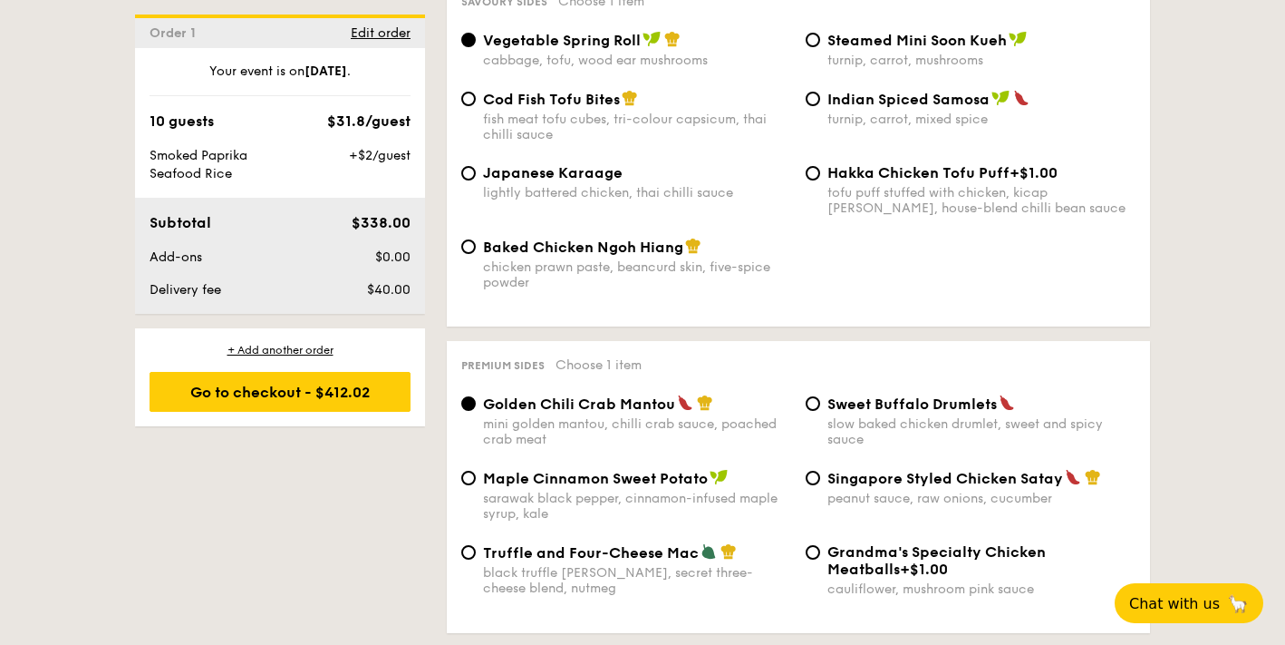
scroll to position [3253, 0]
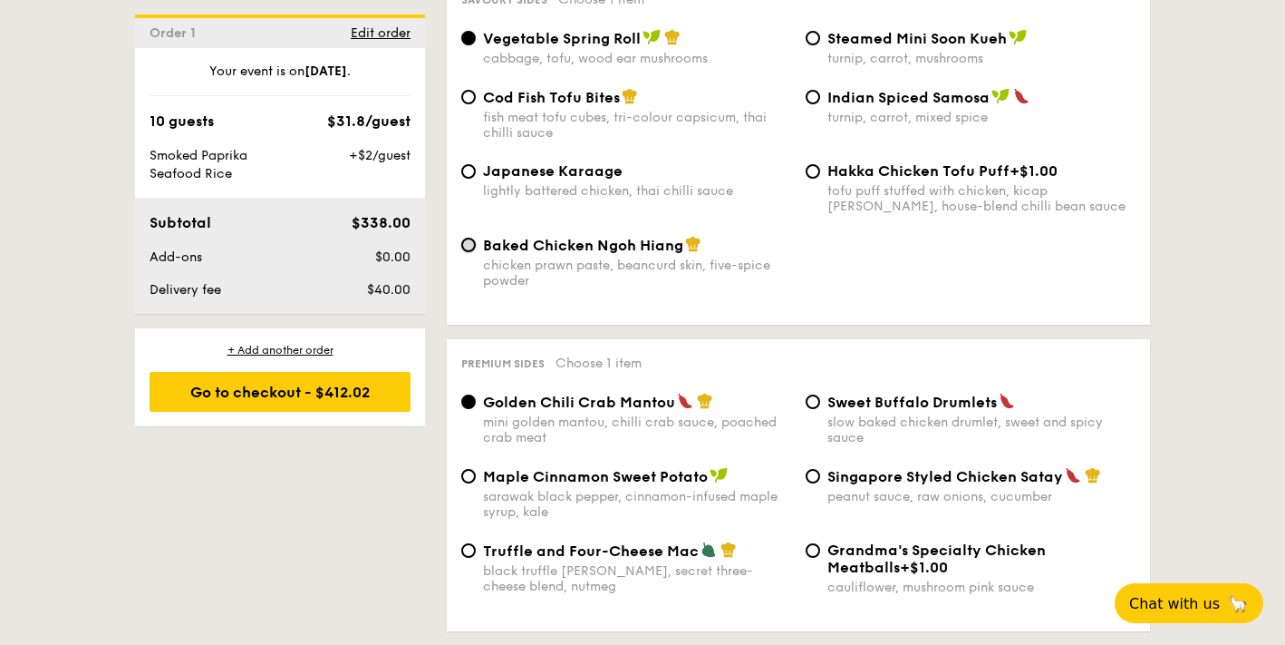
click at [467, 237] on input "Baked Chicken Ngoh Hiang chicken prawn paste, beancurd skin, five-spice powder" at bounding box center [468, 244] width 15 height 15
radio input "true"
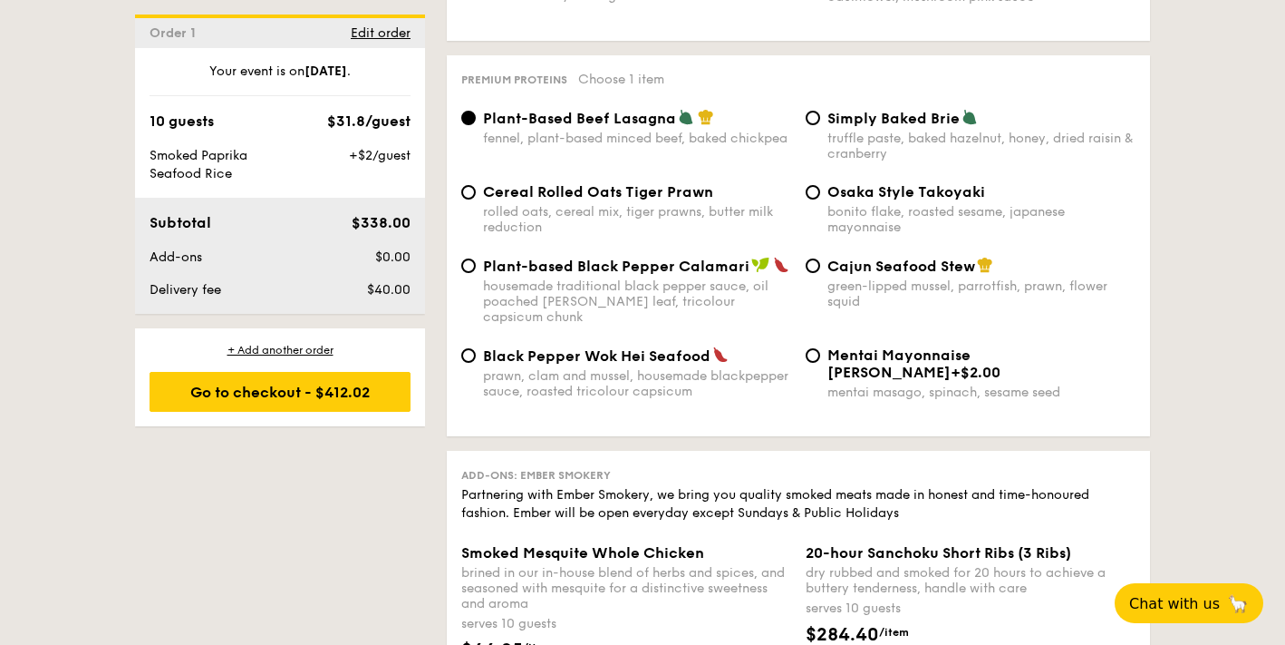
scroll to position [3849, 0]
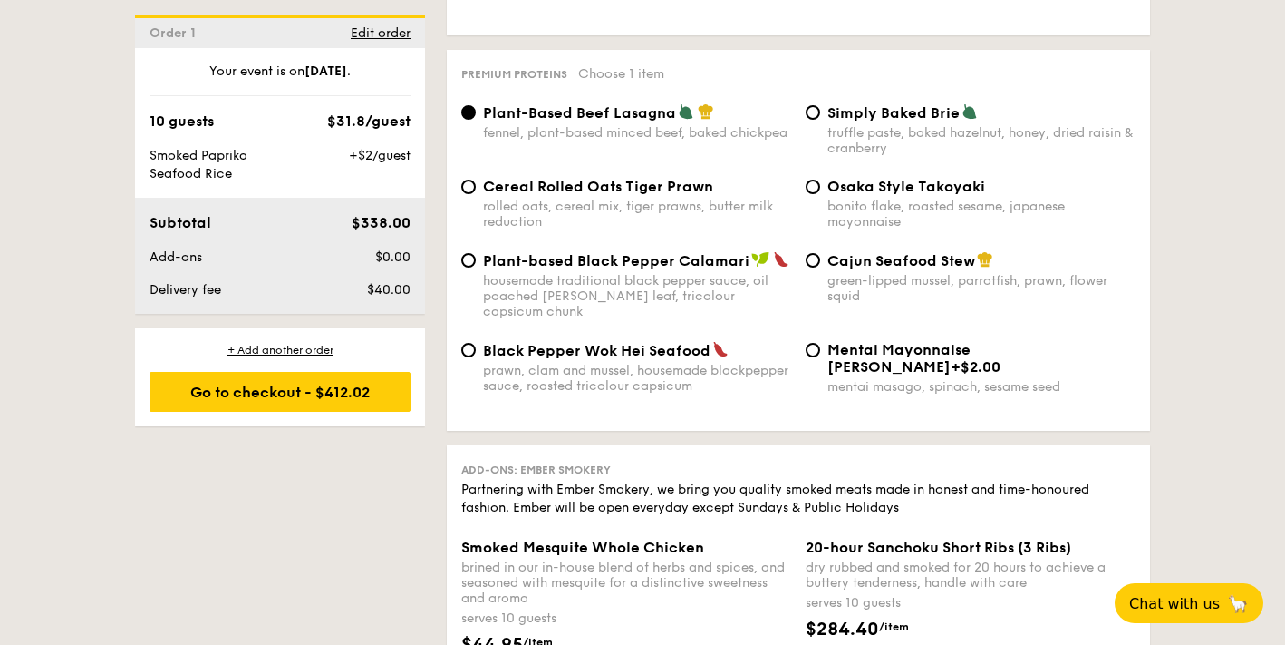
click at [476, 185] on div "Cereal Rolled Oats Tiger Prawn rolled oats, cereal mix, tiger prawns, butter mi…" at bounding box center [626, 204] width 344 height 52
click at [466, 185] on input "Cereal Rolled Oats Tiger Prawn rolled oats, cereal mix, tiger prawns, butter mi…" at bounding box center [468, 186] width 15 height 15
radio input "true"
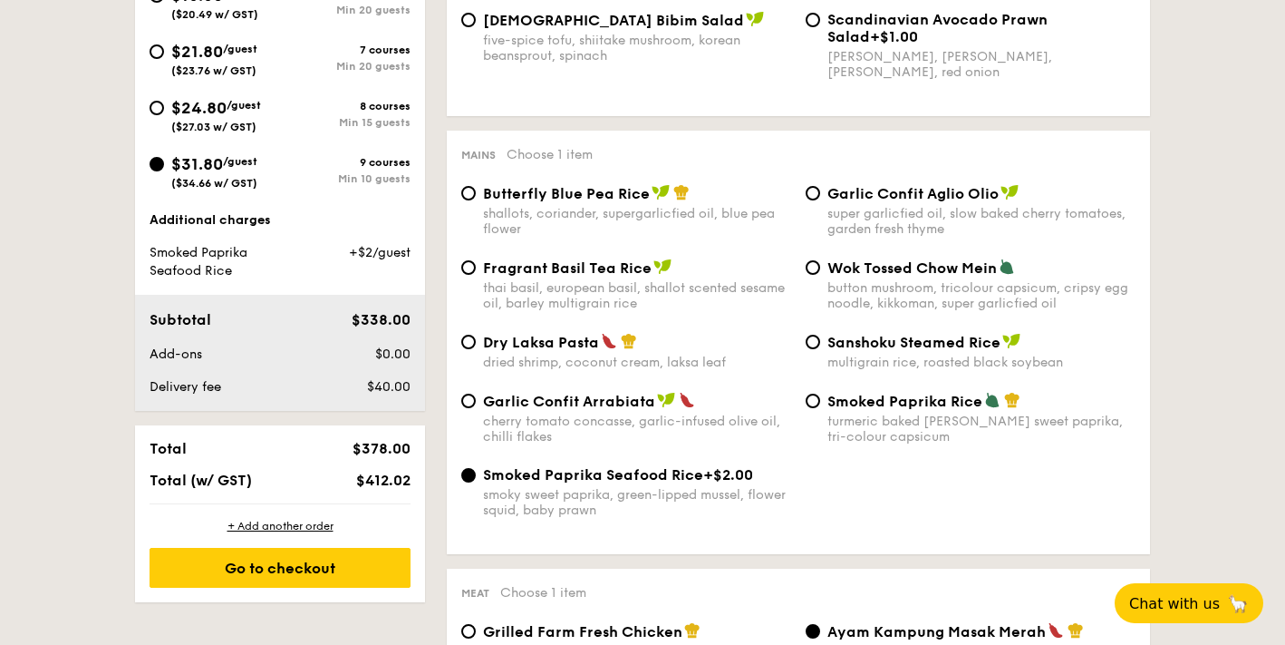
scroll to position [832, 0]
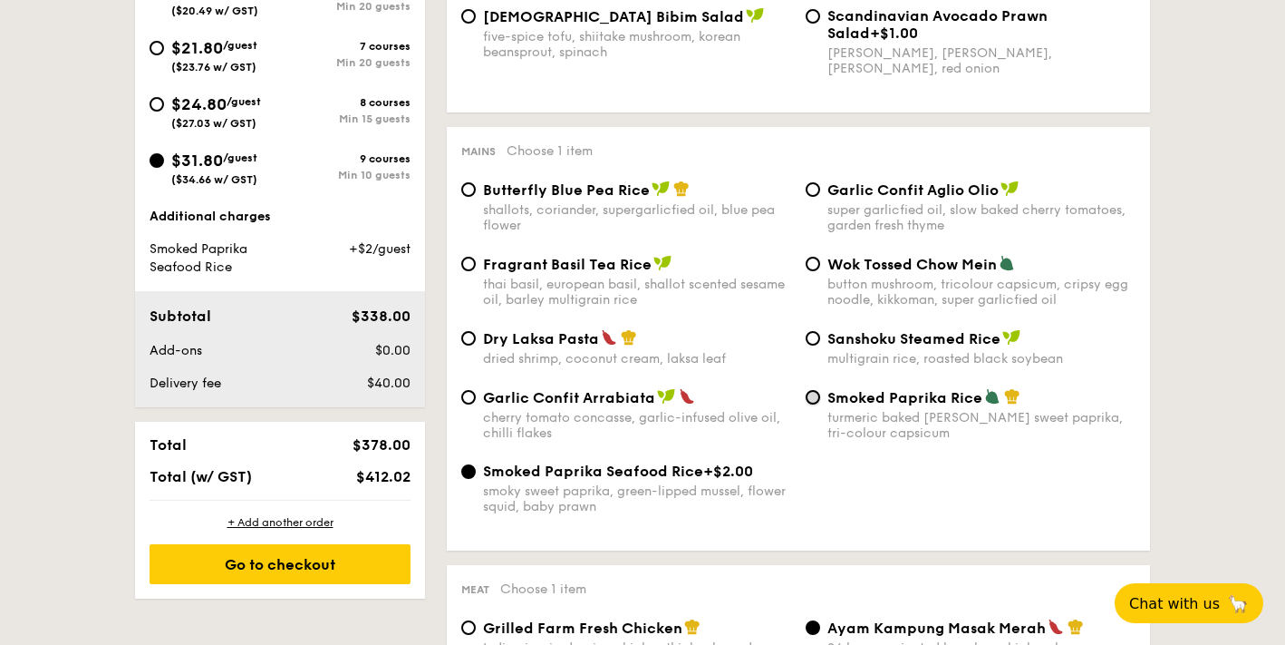
click at [817, 402] on input "Smoked Paprika Rice turmeric baked rice, smokey sweet paprika, tri-colour capsi…" at bounding box center [813, 397] width 15 height 15
radio input "true"
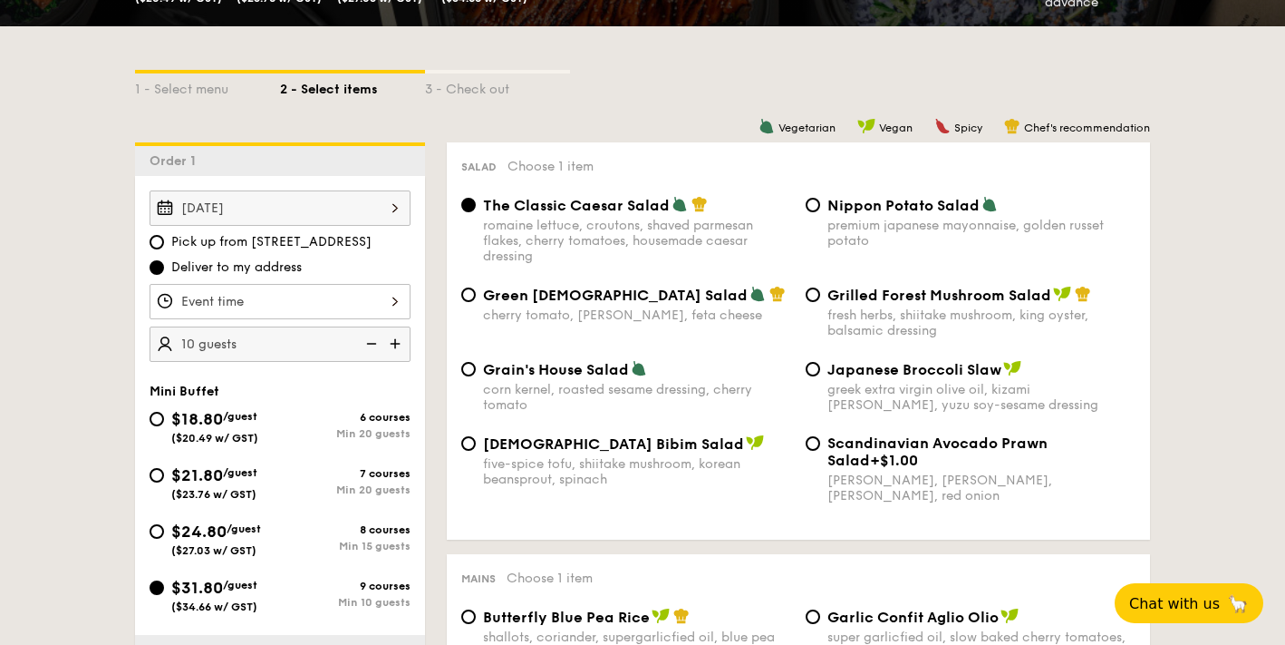
scroll to position [397, 0]
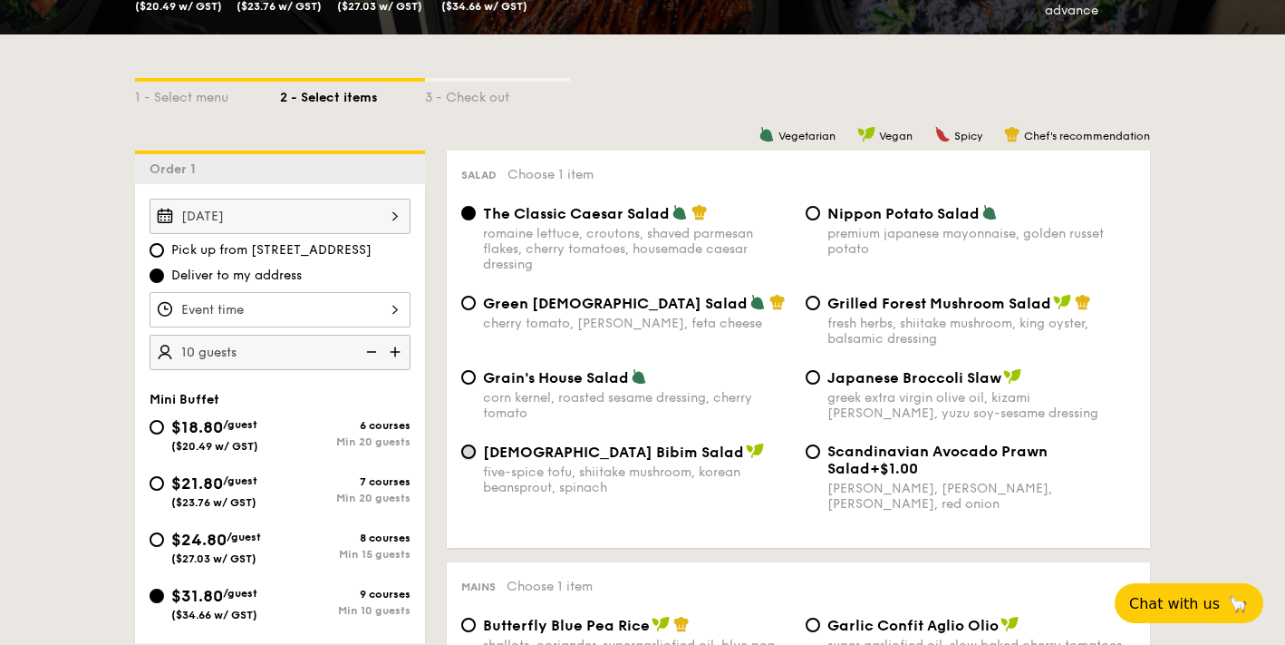
click at [470, 454] on input "Korean Bibim Salad five-spice tofu, shiitake mushroom, korean beansprout, spina…" at bounding box center [468, 451] width 15 height 15
radio input "true"
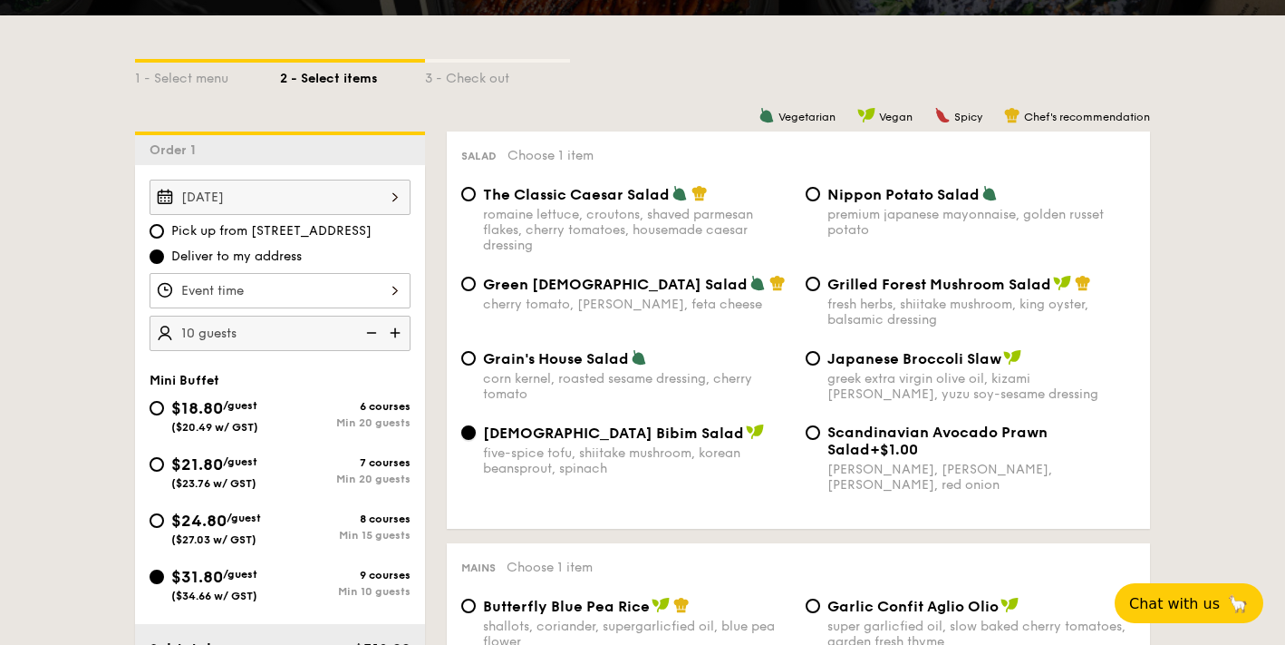
scroll to position [423, 0]
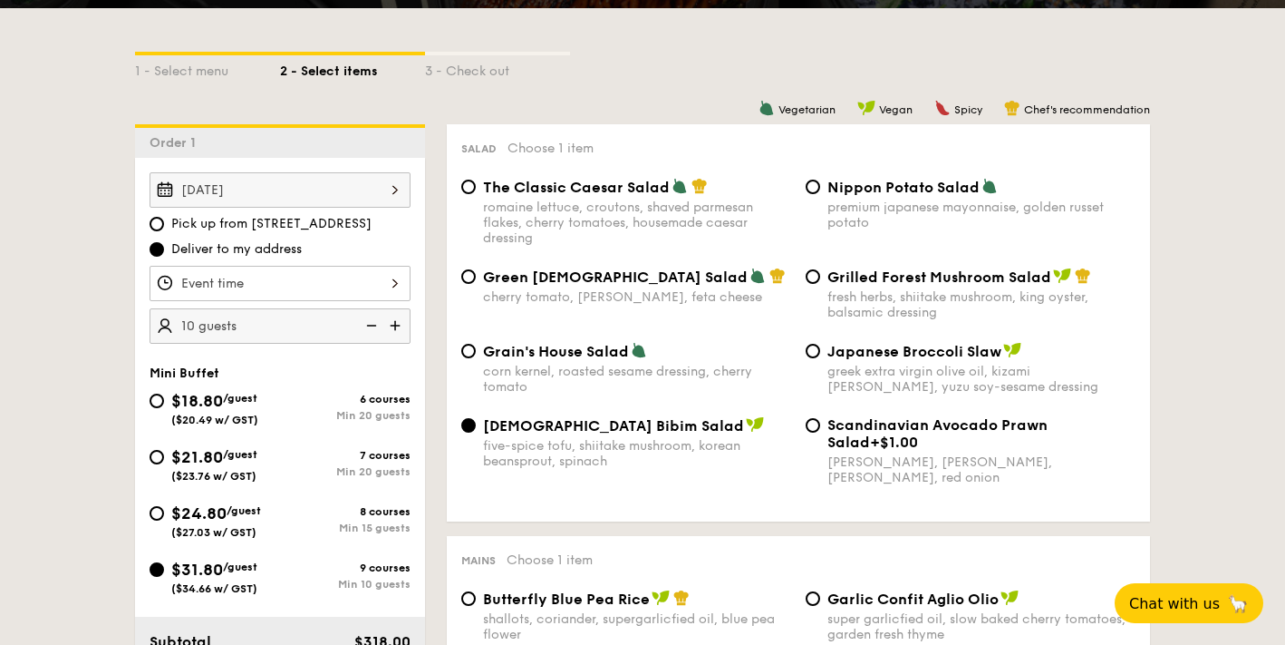
click at [393, 287] on div at bounding box center [280, 283] width 261 height 35
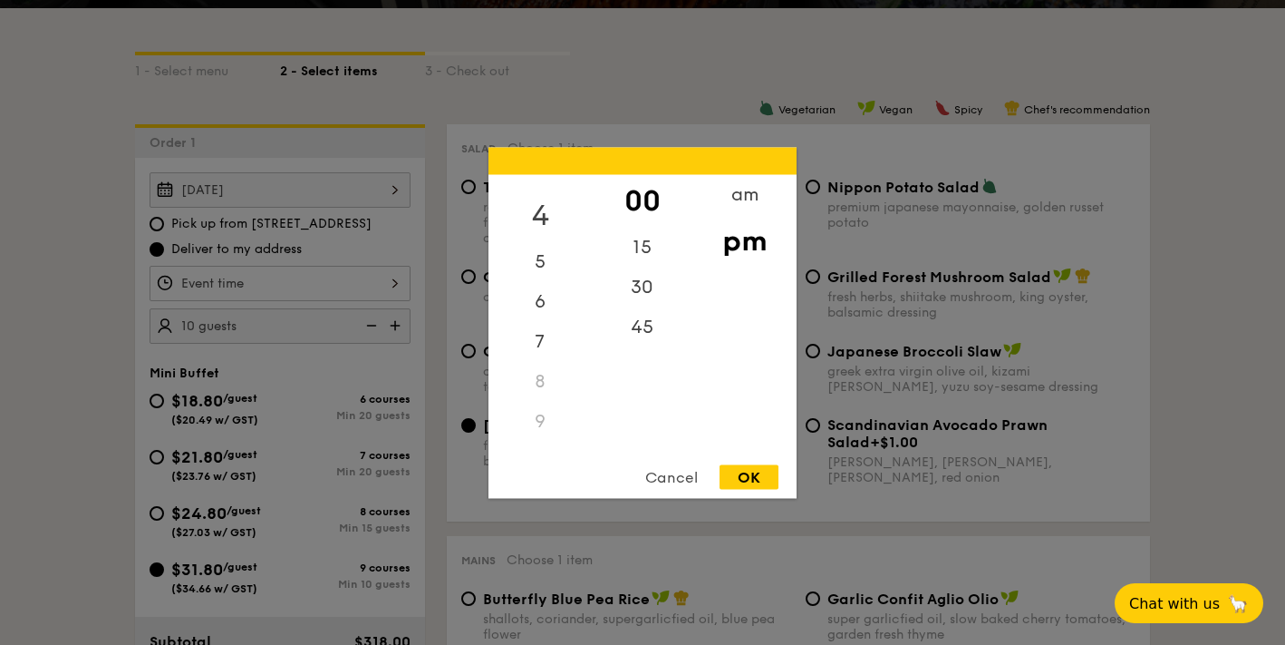
scroll to position [160, 0]
click at [538, 288] on div "6" at bounding box center [540, 293] width 102 height 53
click at [646, 290] on div "30" at bounding box center [642, 293] width 102 height 53
click at [744, 477] on div "OK" at bounding box center [749, 476] width 59 height 24
type input "6:30PM"
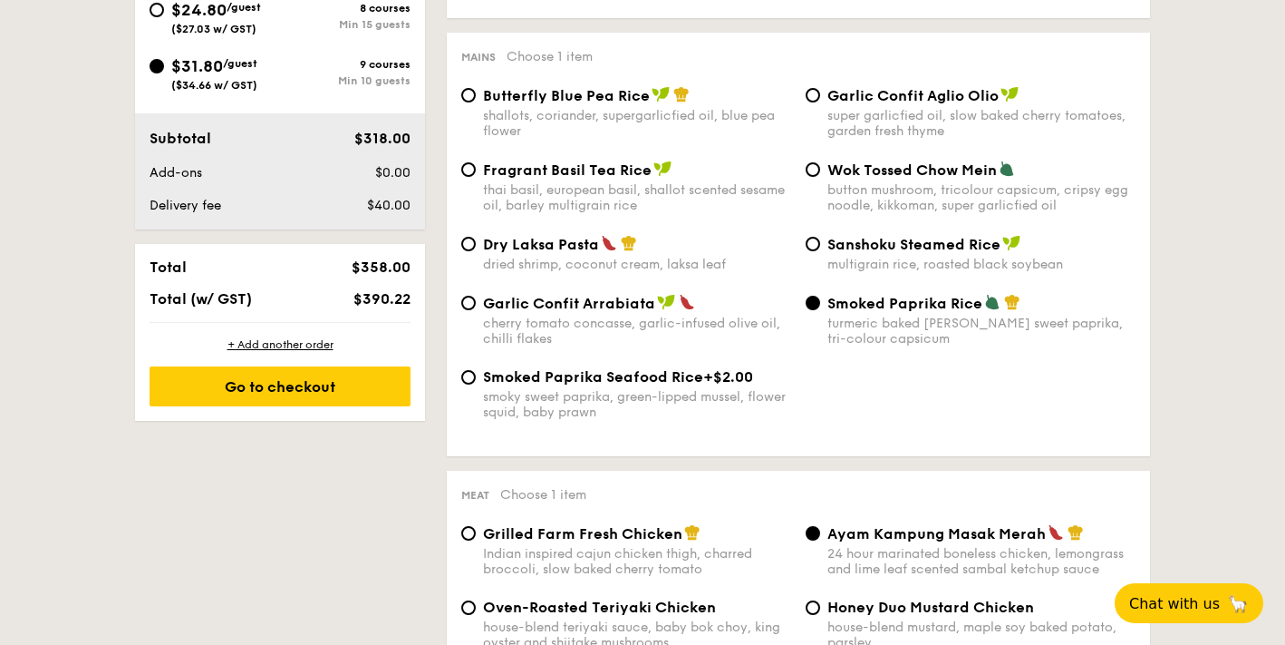
scroll to position [914, 0]
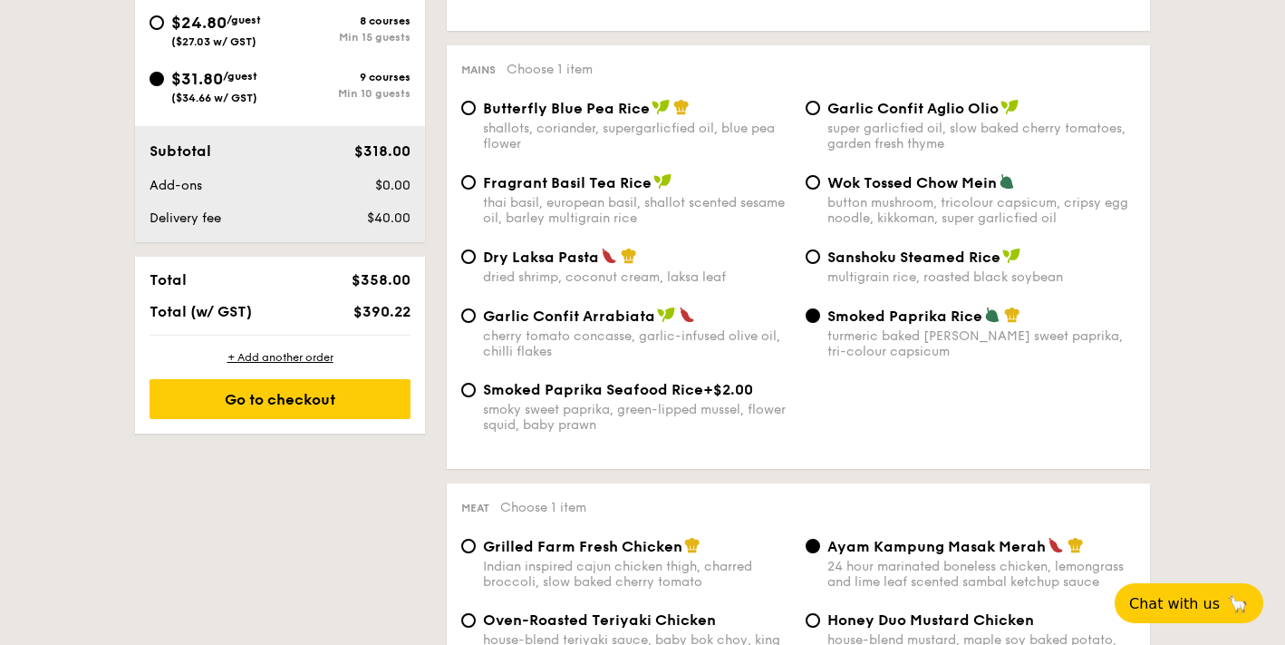
click at [470, 118] on div "Butterfly Blue Pea Rice shallots, coriander, supergarlicfied oil, blue pea flow…" at bounding box center [626, 125] width 344 height 53
click at [470, 113] on input "Butterfly Blue Pea Rice shallots, coriander, supergarlicfied oil, blue pea flow…" at bounding box center [468, 108] width 15 height 15
radio input "true"
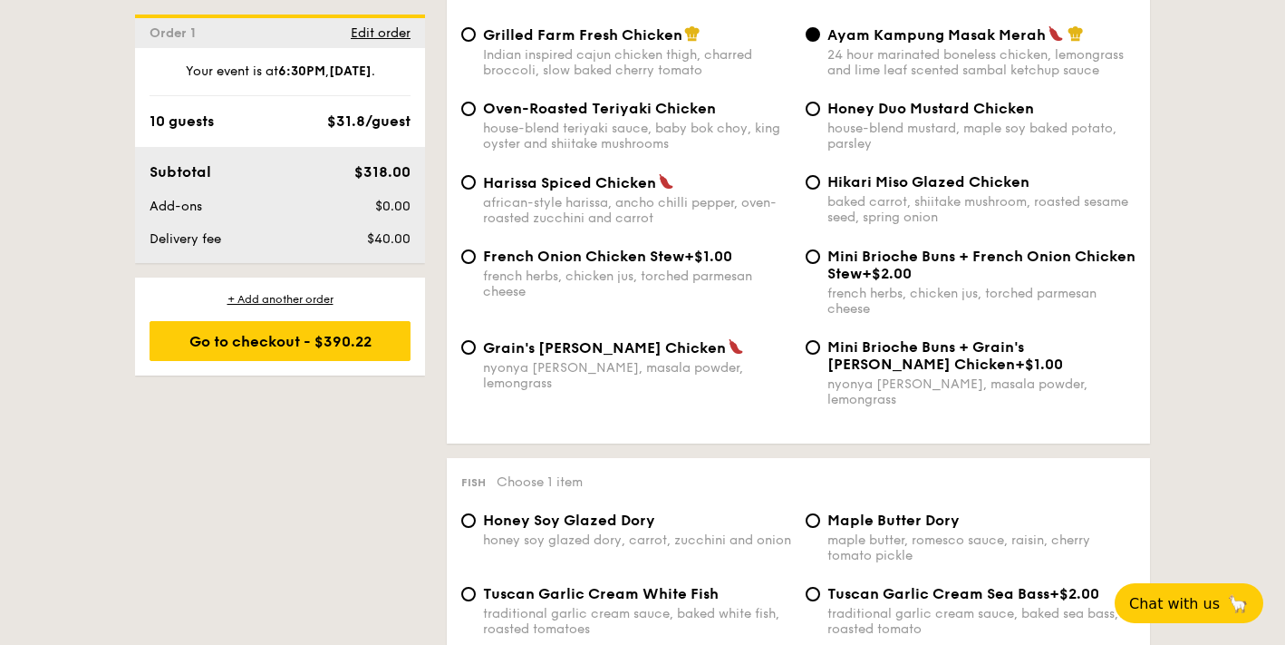
scroll to position [1429, 0]
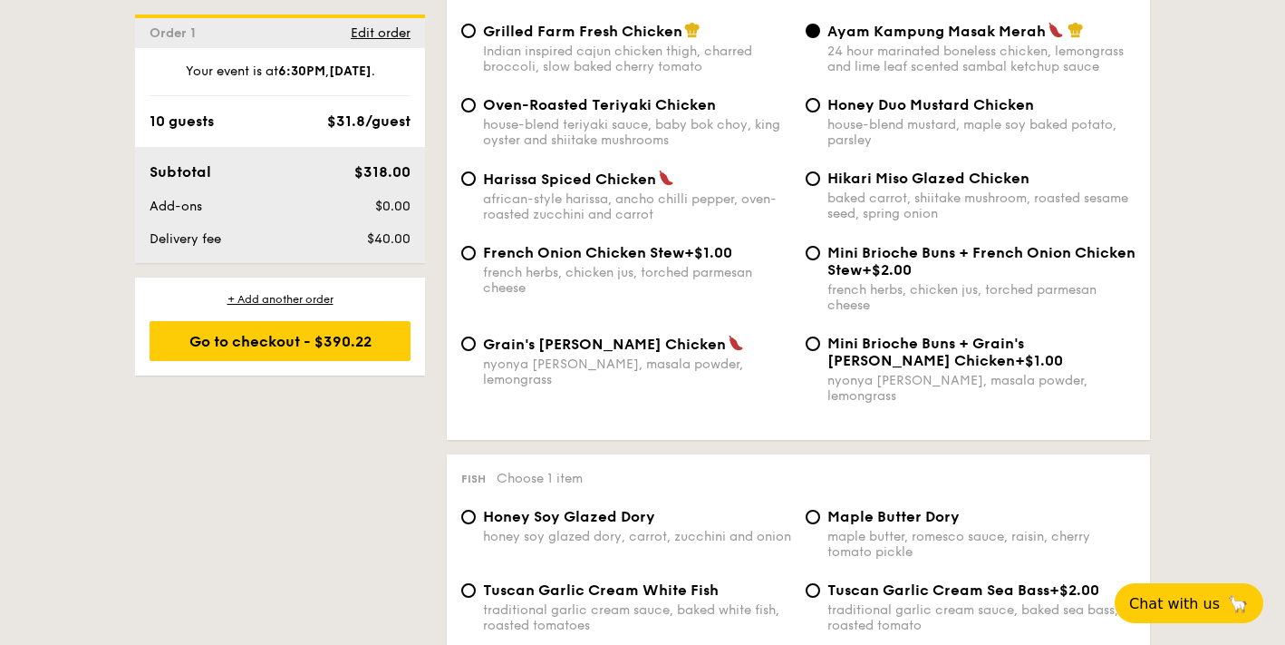
click at [475, 356] on div "Grain's Curry Chicken nyonya curry, masala powder, lemongrass" at bounding box center [626, 360] width 344 height 53
click at [471, 351] on input "Grain's Curry Chicken nyonya curry, masala powder, lemongrass" at bounding box center [468, 343] width 15 height 15
radio input "true"
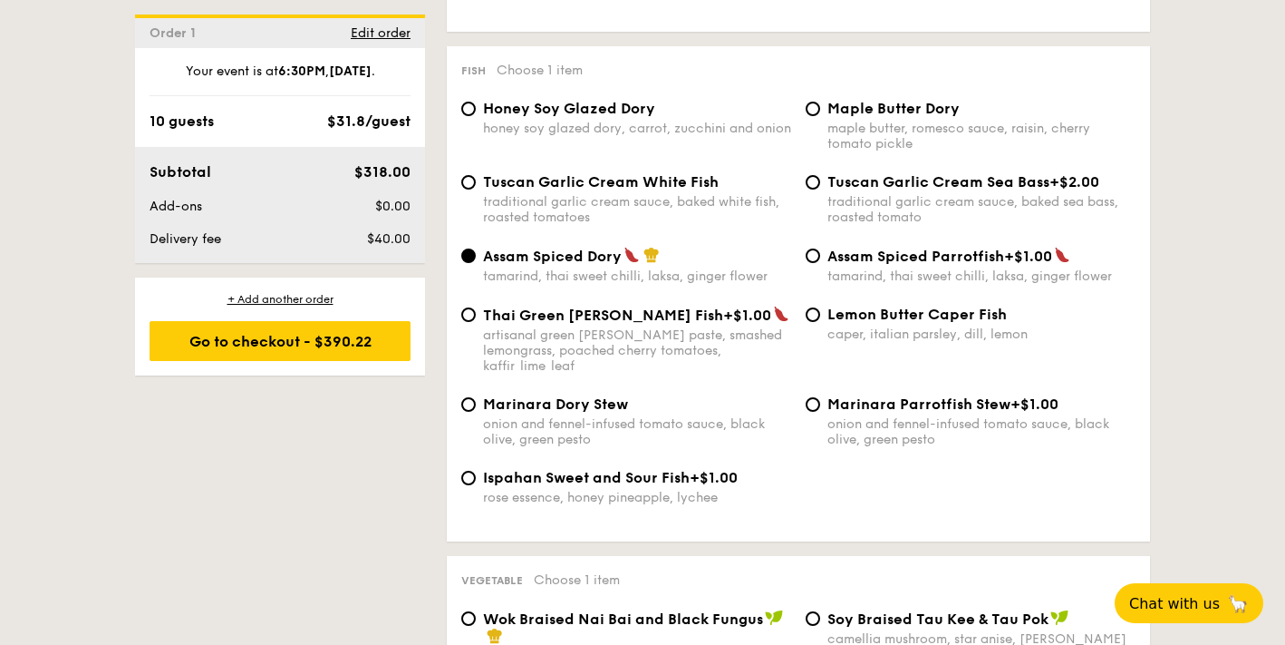
scroll to position [1835, 0]
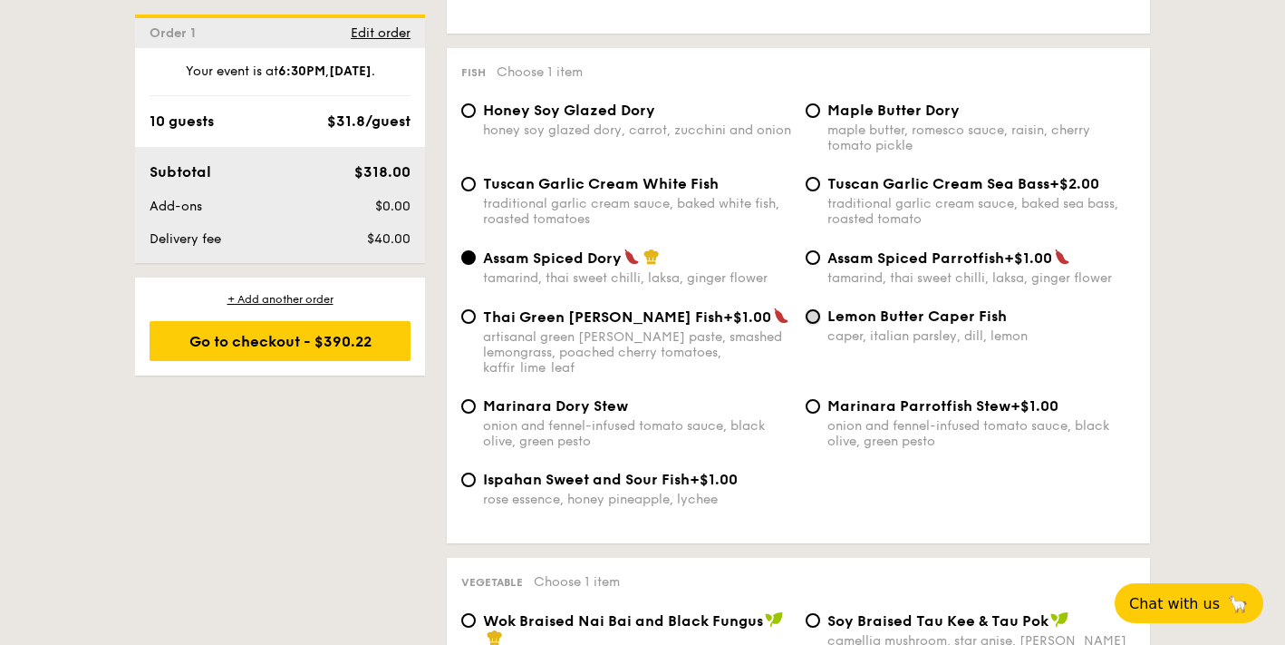
click at [813, 315] on input "Lemon Butter Caper Fish caper, italian parsley, dill, lemon" at bounding box center [813, 316] width 15 height 15
radio input "true"
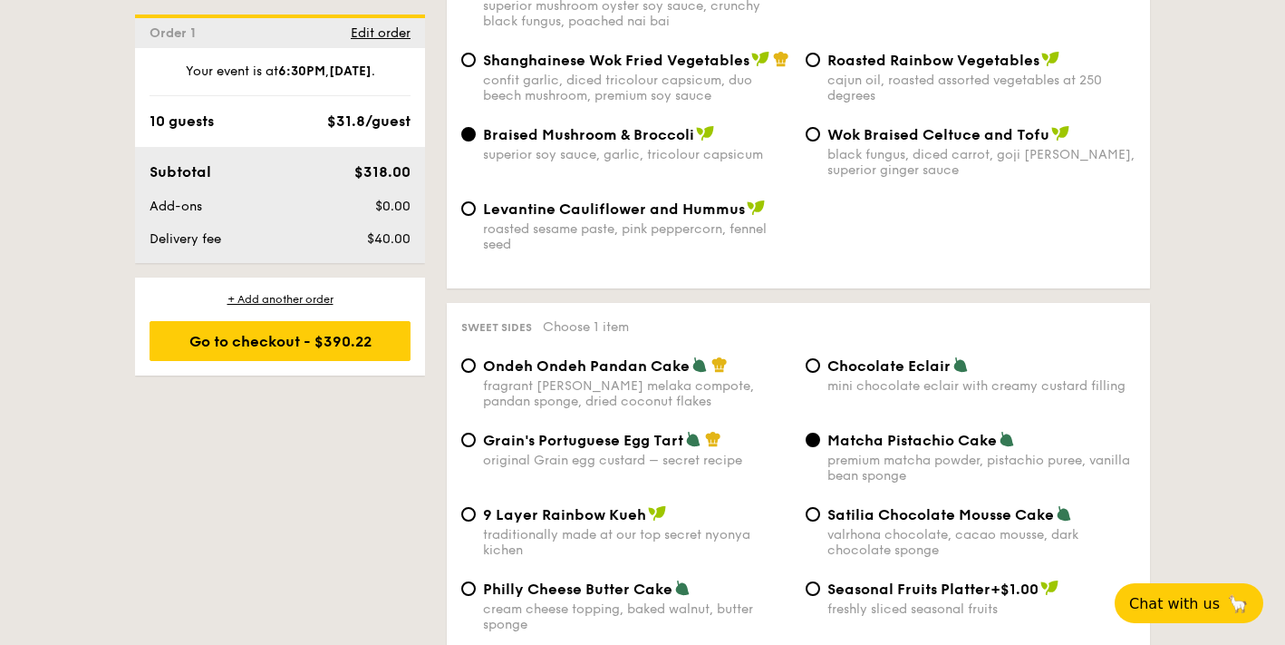
scroll to position [2490, 0]
